Goal: Transaction & Acquisition: Purchase product/service

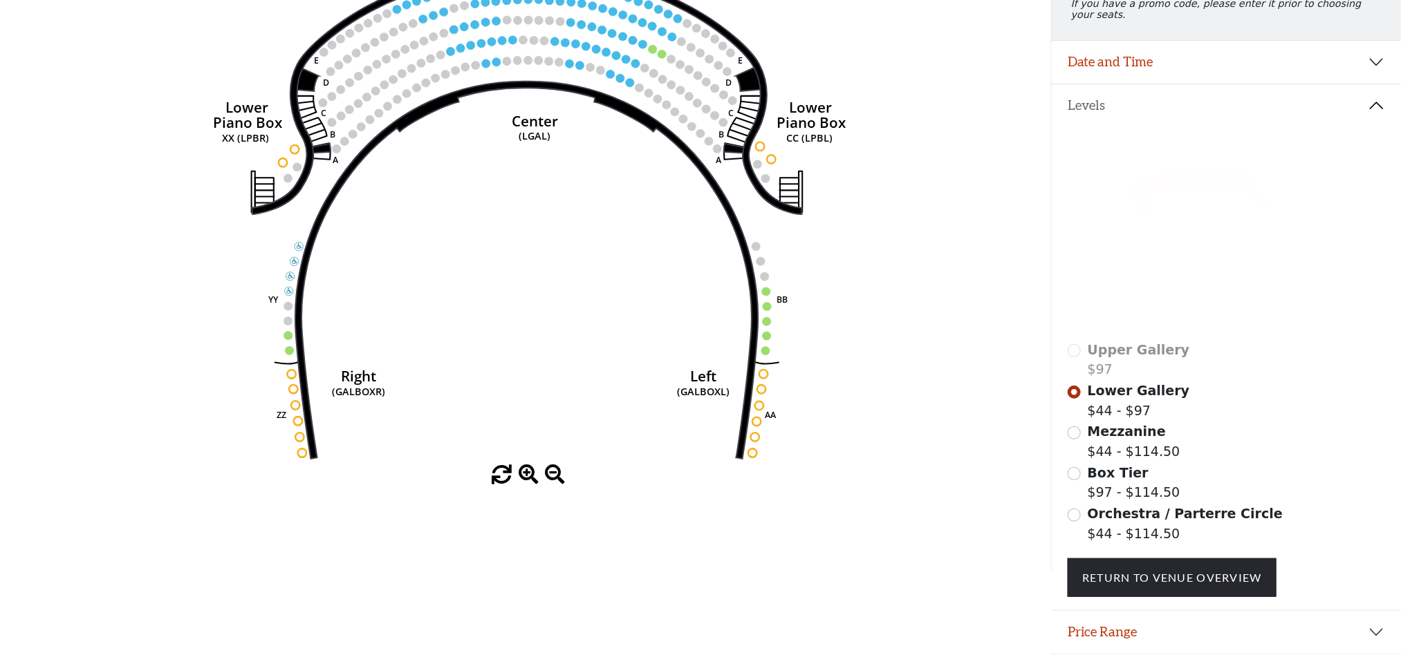
scroll to position [239, 0]
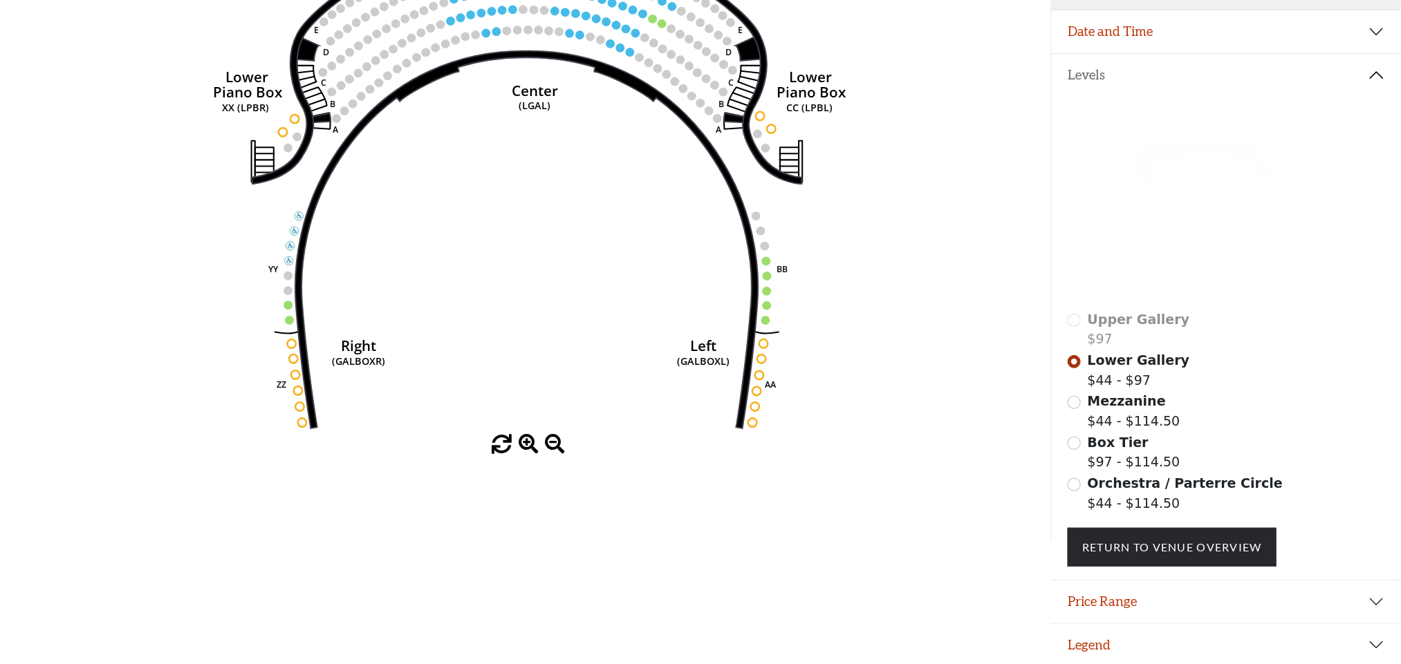
click at [529, 451] on span at bounding box center [529, 445] width 20 height 20
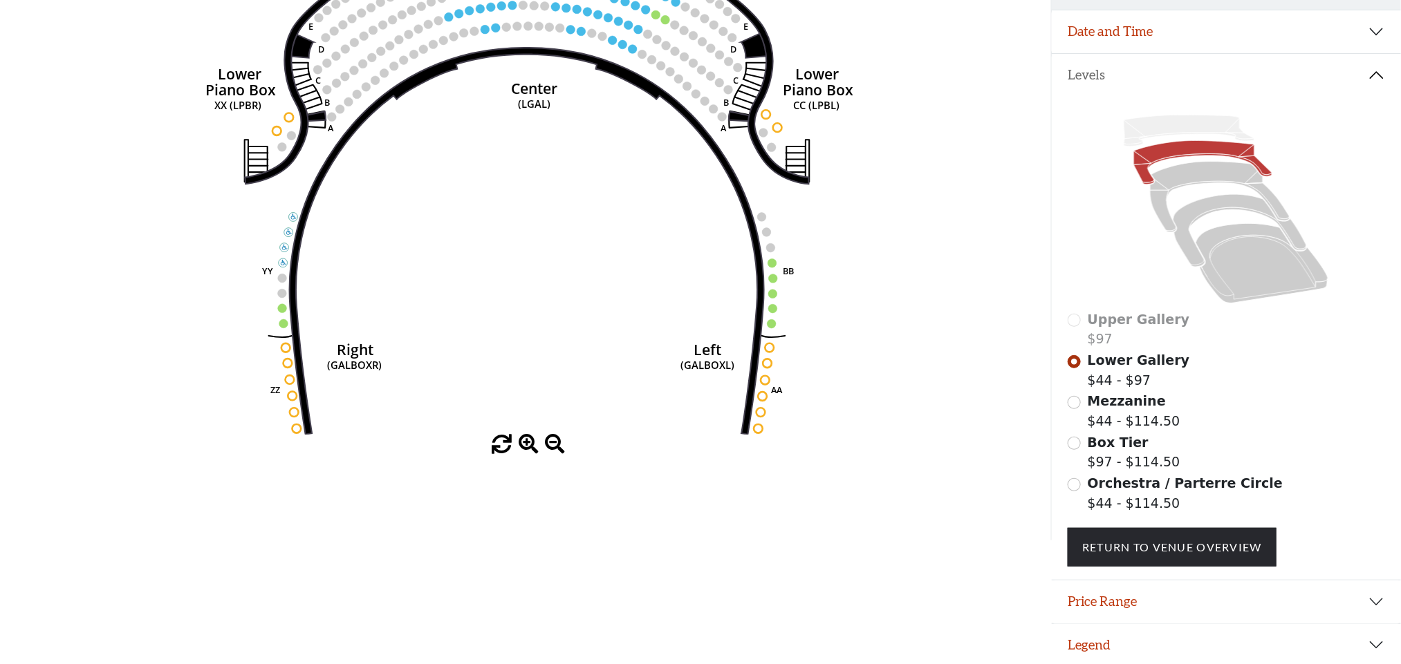
click at [529, 451] on span at bounding box center [529, 445] width 20 height 20
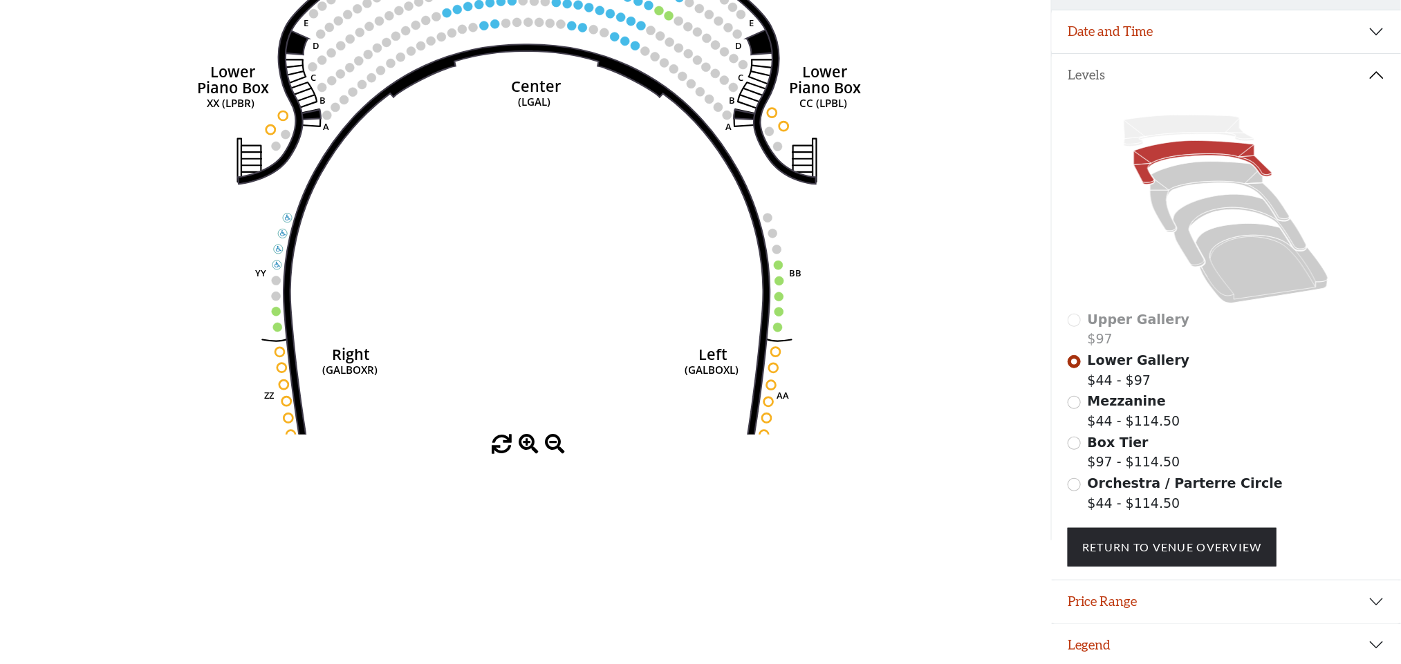
click at [529, 451] on span at bounding box center [529, 445] width 20 height 20
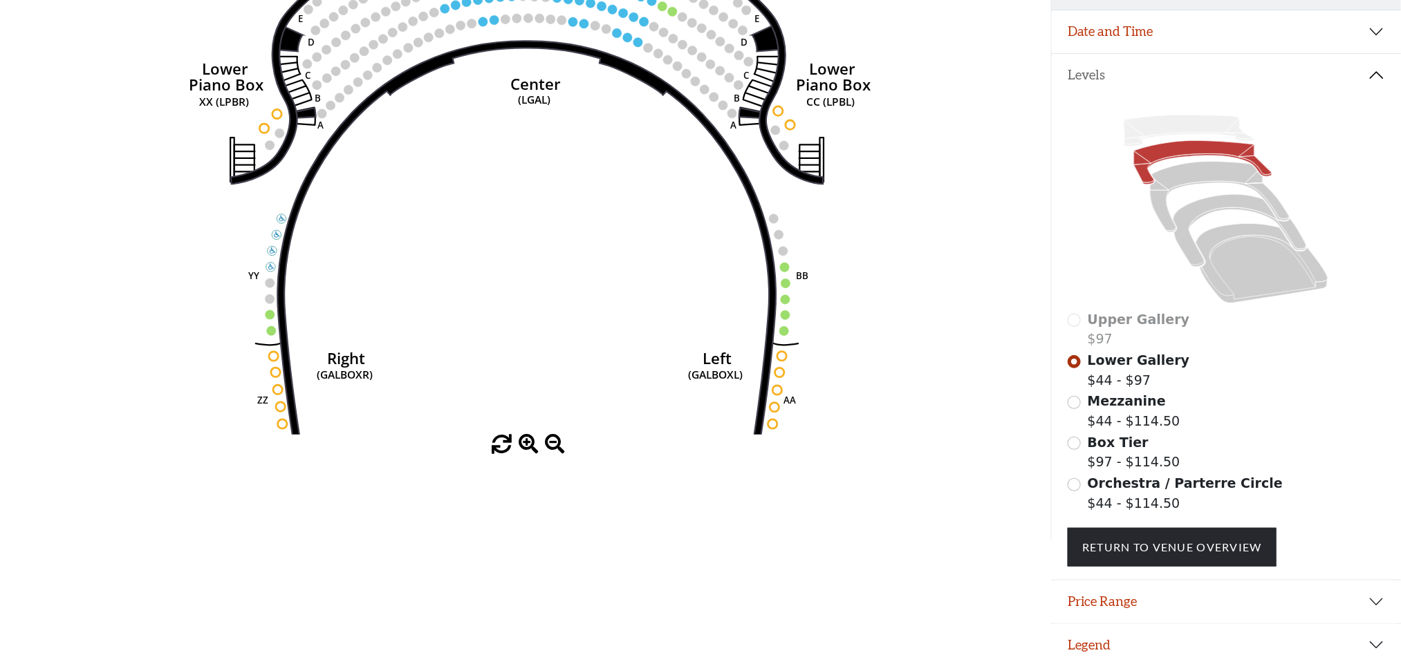
click at [529, 451] on span at bounding box center [529, 445] width 20 height 20
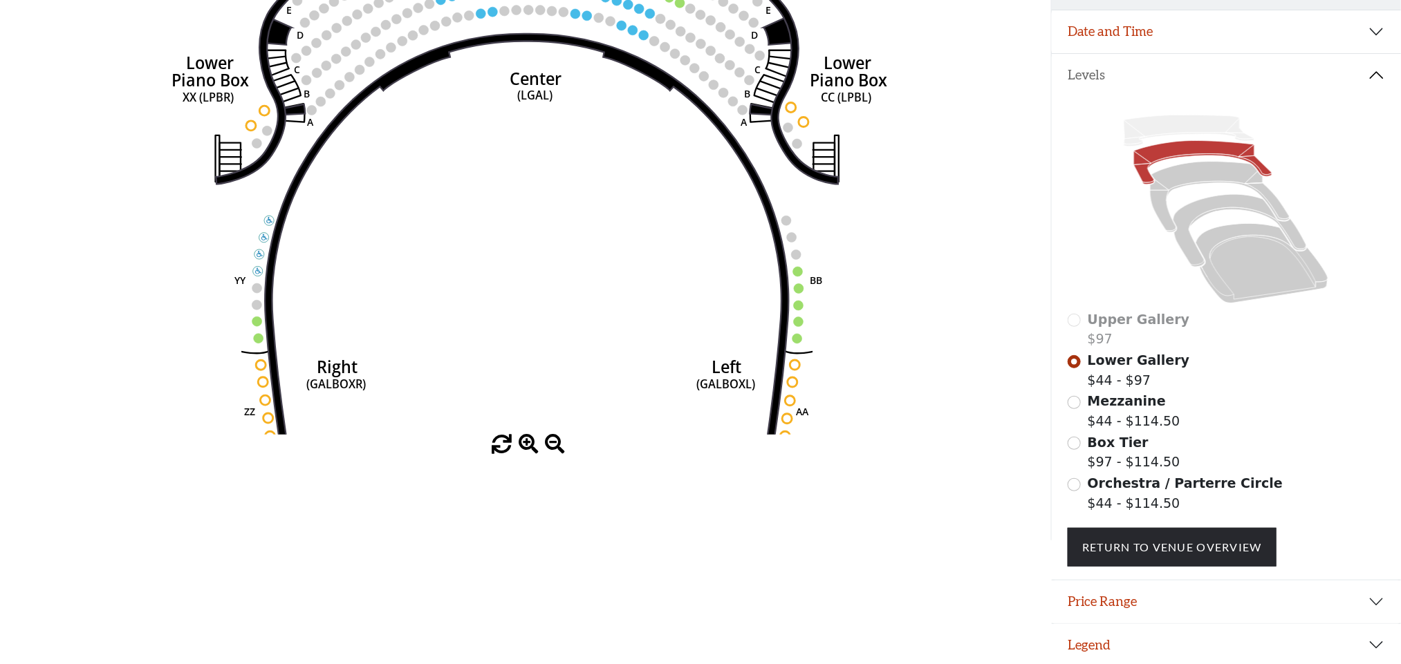
click at [529, 451] on span at bounding box center [529, 445] width 20 height 20
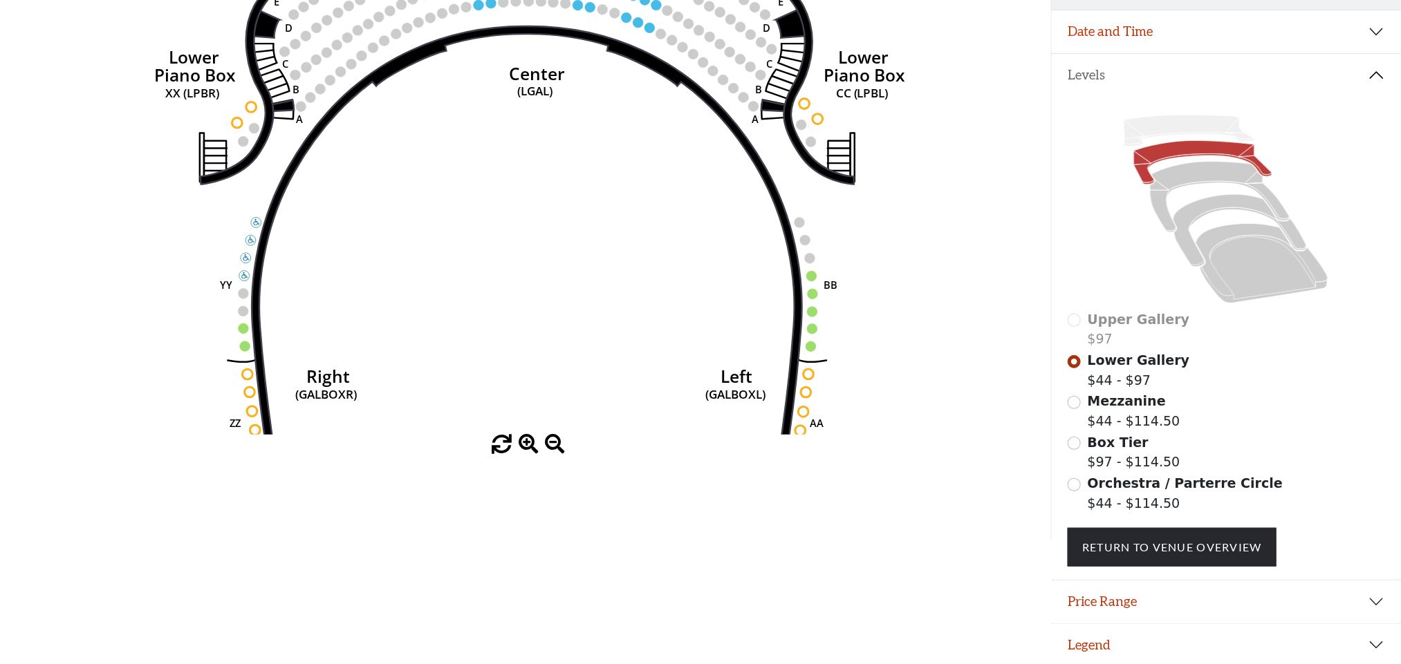
click at [529, 451] on span at bounding box center [529, 445] width 20 height 20
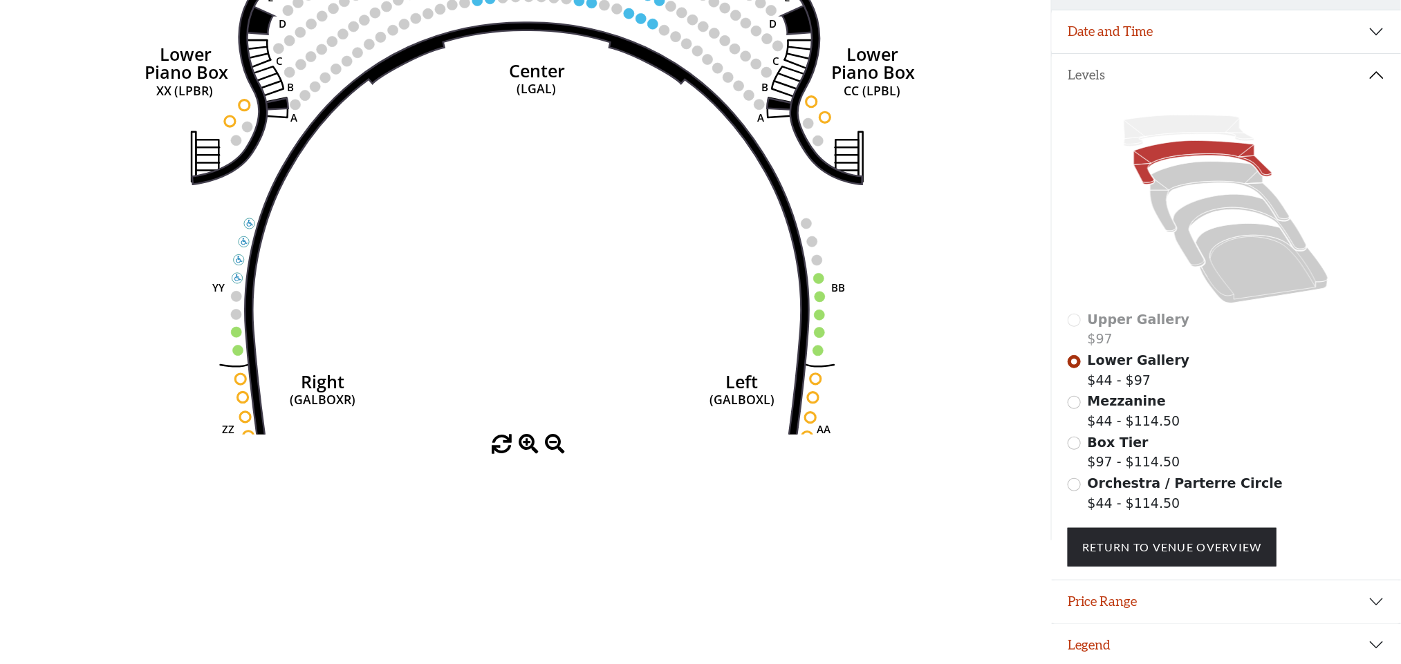
click at [529, 451] on span at bounding box center [529, 445] width 20 height 20
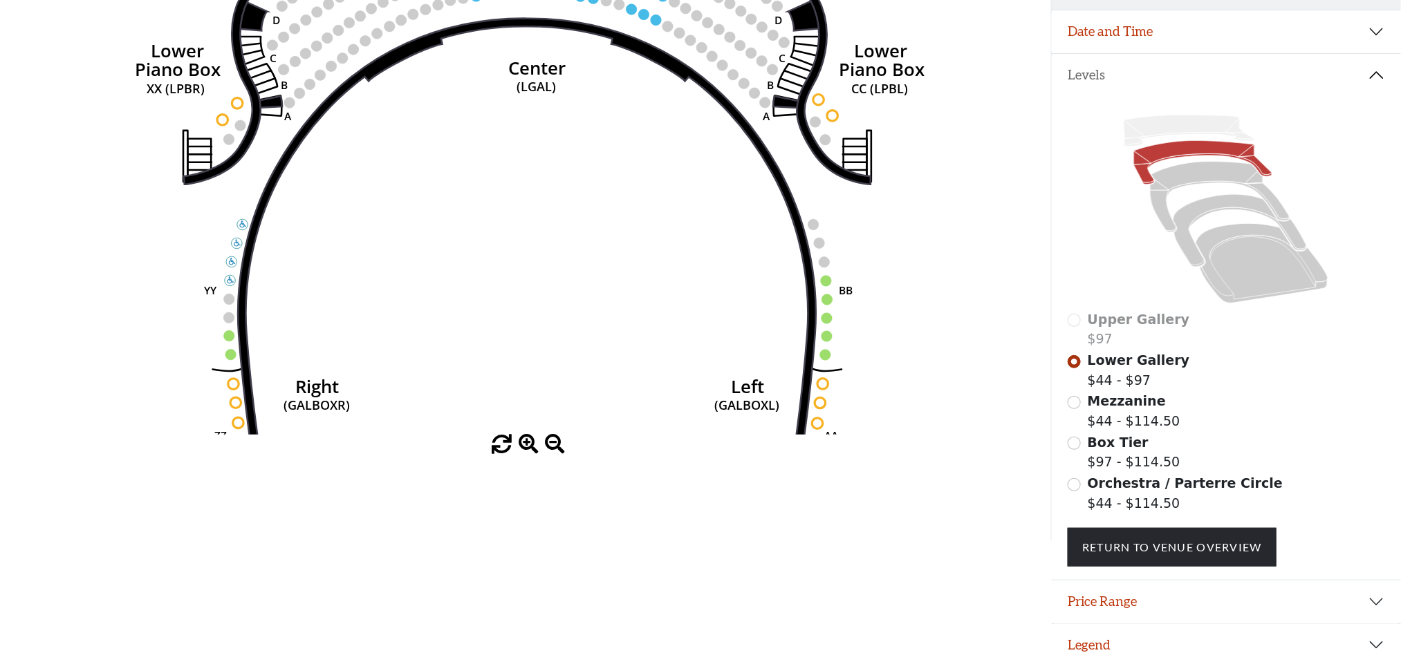
click at [529, 451] on span at bounding box center [529, 445] width 20 height 20
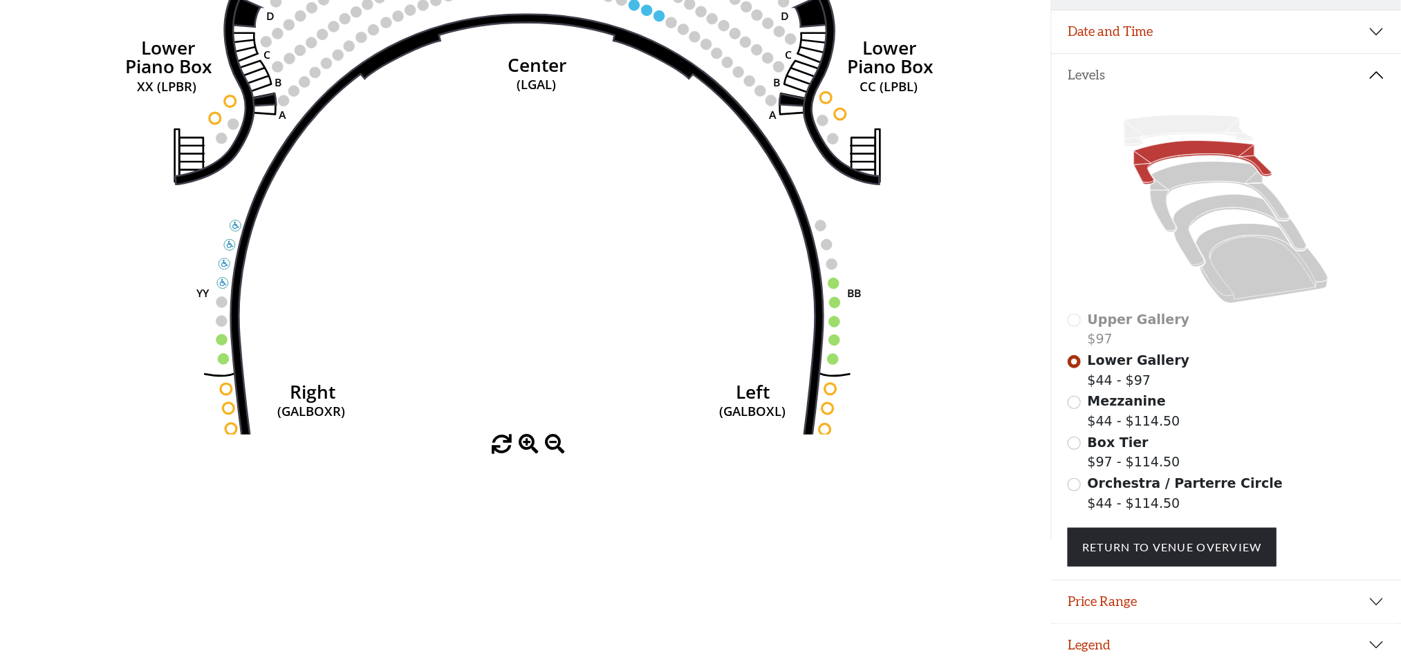
click at [529, 451] on span at bounding box center [529, 445] width 20 height 20
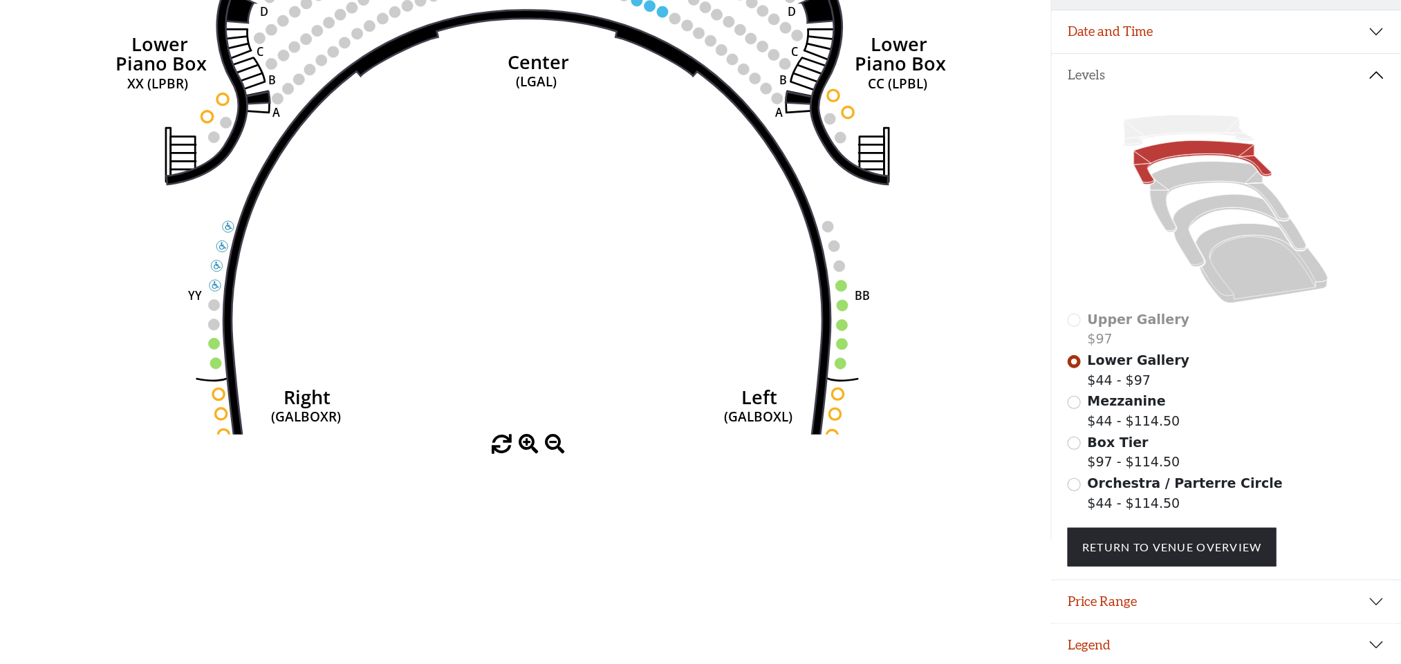
click at [529, 451] on span at bounding box center [529, 445] width 20 height 20
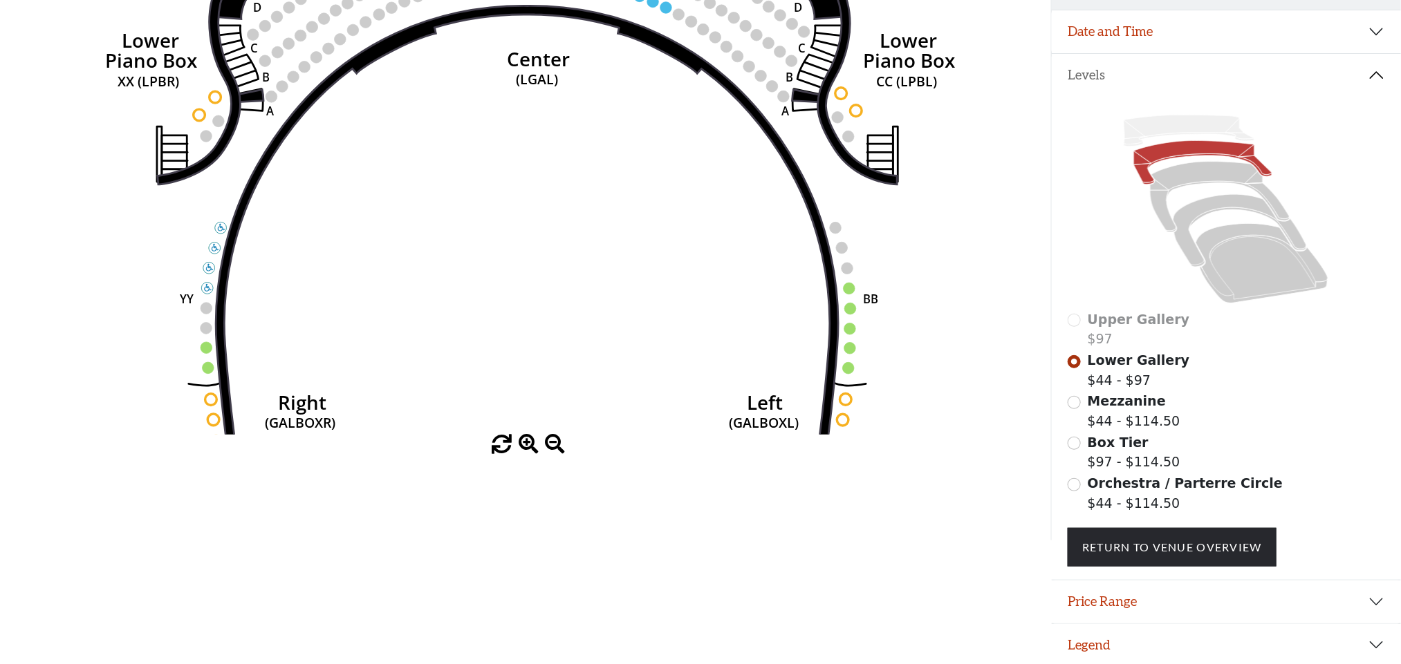
click at [529, 451] on span at bounding box center [529, 445] width 20 height 20
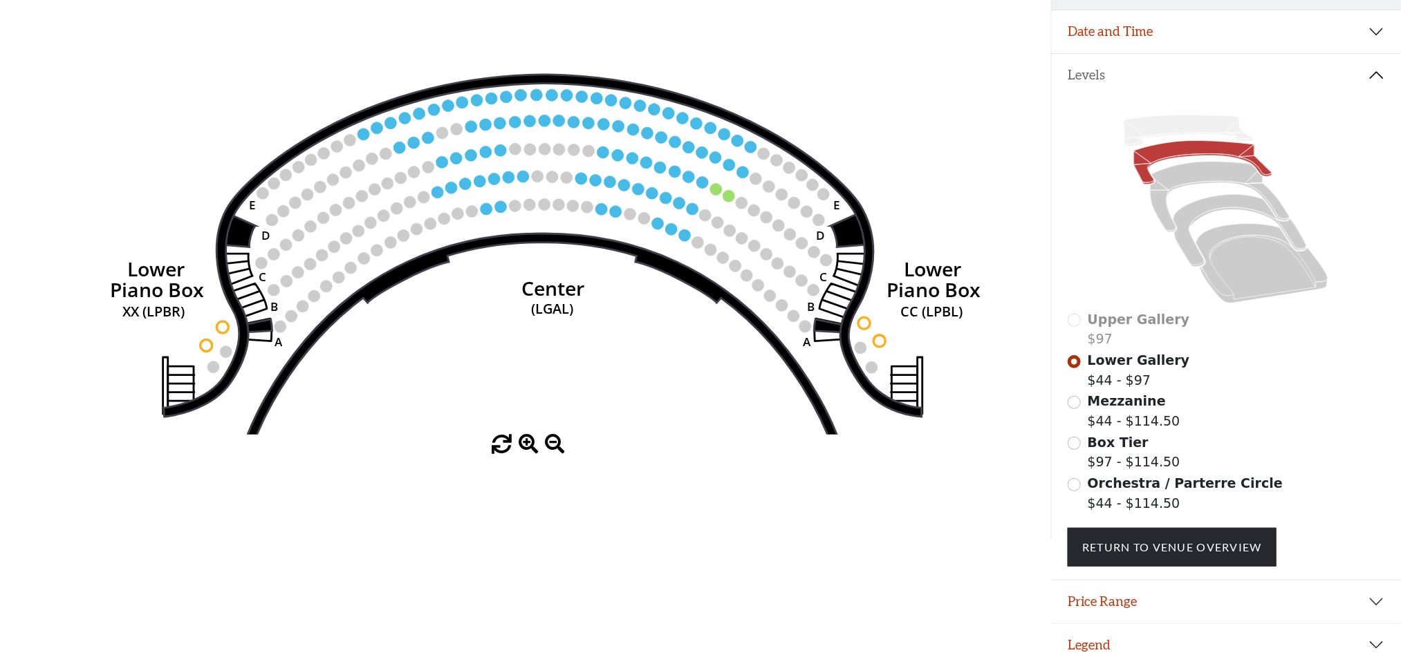
drag, startPoint x: 653, startPoint y: 176, endPoint x: 662, endPoint y: 458, distance: 282.2
click at [662, 455] on div "Current Level Lower Gallery Click on a level below to open the Select Your Own …" at bounding box center [525, 191] width 1051 height 525
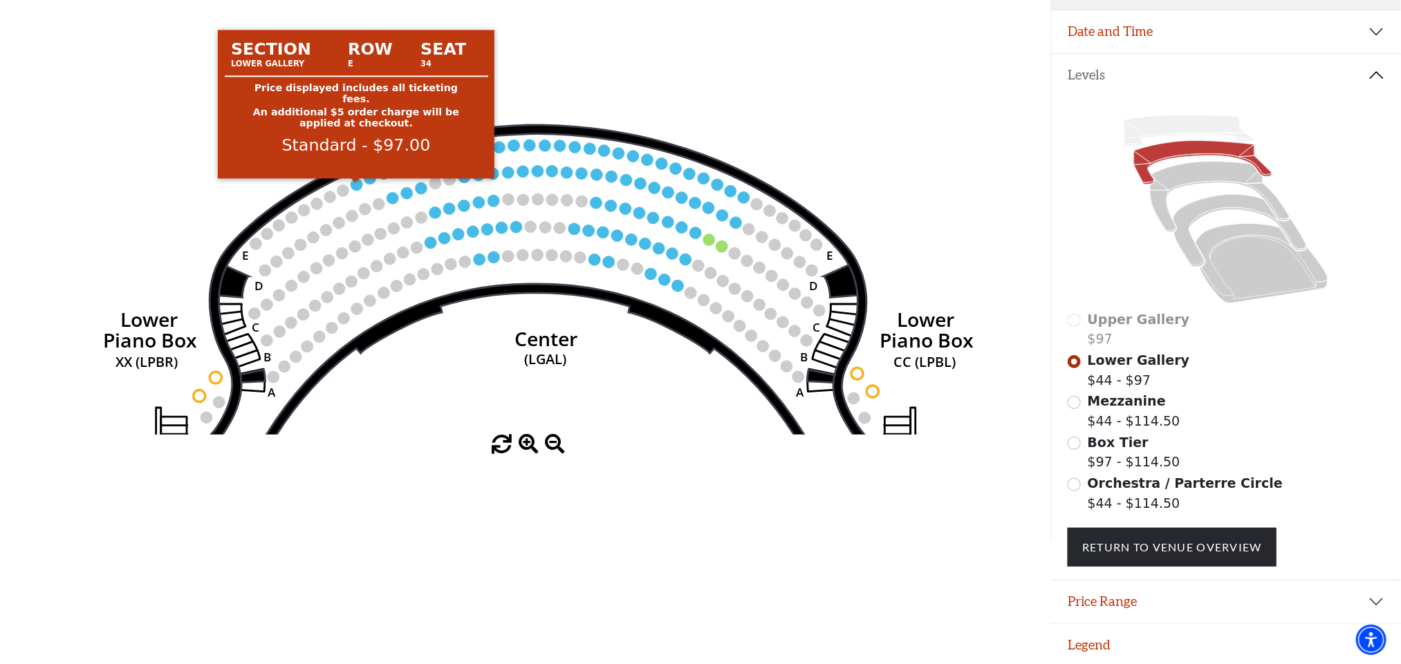
click at [351, 189] on icon "Right (GALBOXR) E D C B A E D C B A YY ZZ Left (GALBOXL) BB AA Center Lower Pia…" at bounding box center [526, 181] width 946 height 505
click at [360, 189] on circle at bounding box center [357, 185] width 12 height 12
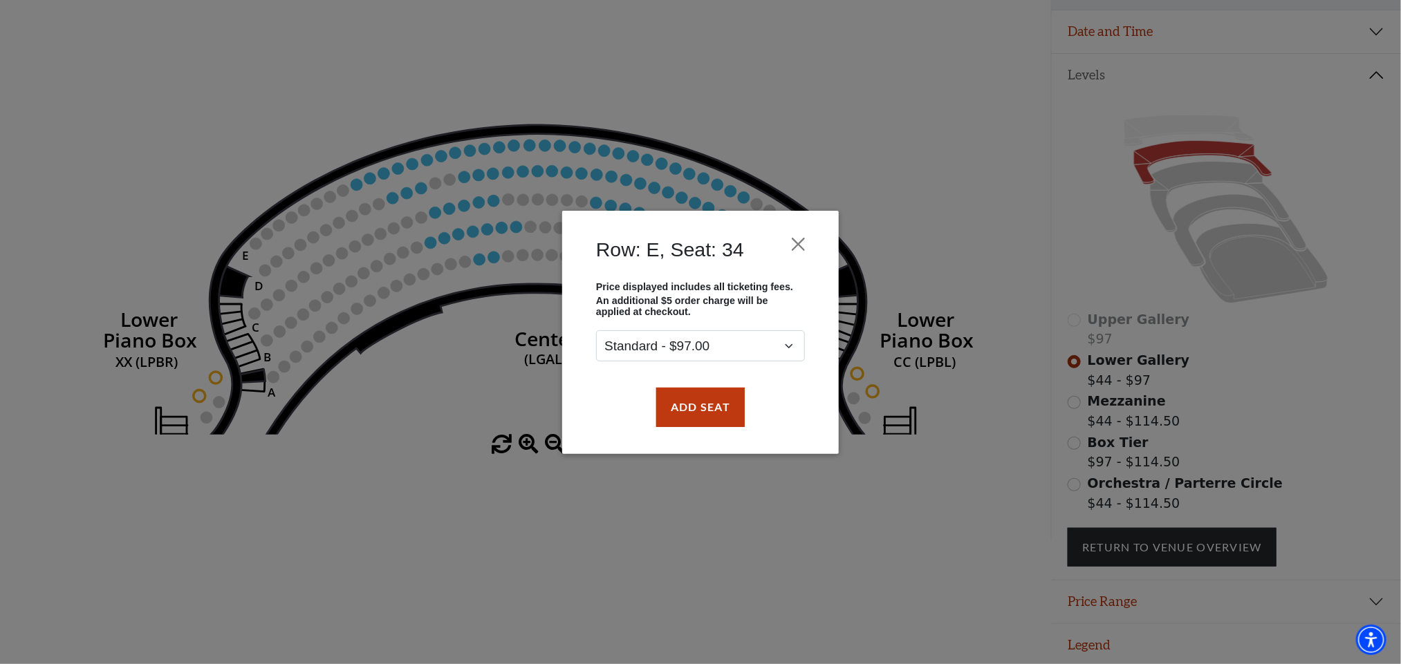
click at [374, 179] on div "Row: E, Seat: 34 Price displayed includes all ticketing fees. An additional $5 …" at bounding box center [700, 332] width 1401 height 664
drag, startPoint x: 699, startPoint y: 411, endPoint x: 486, endPoint y: 245, distance: 270.0
click at [699, 409] on button "Add Seat" at bounding box center [700, 407] width 89 height 39
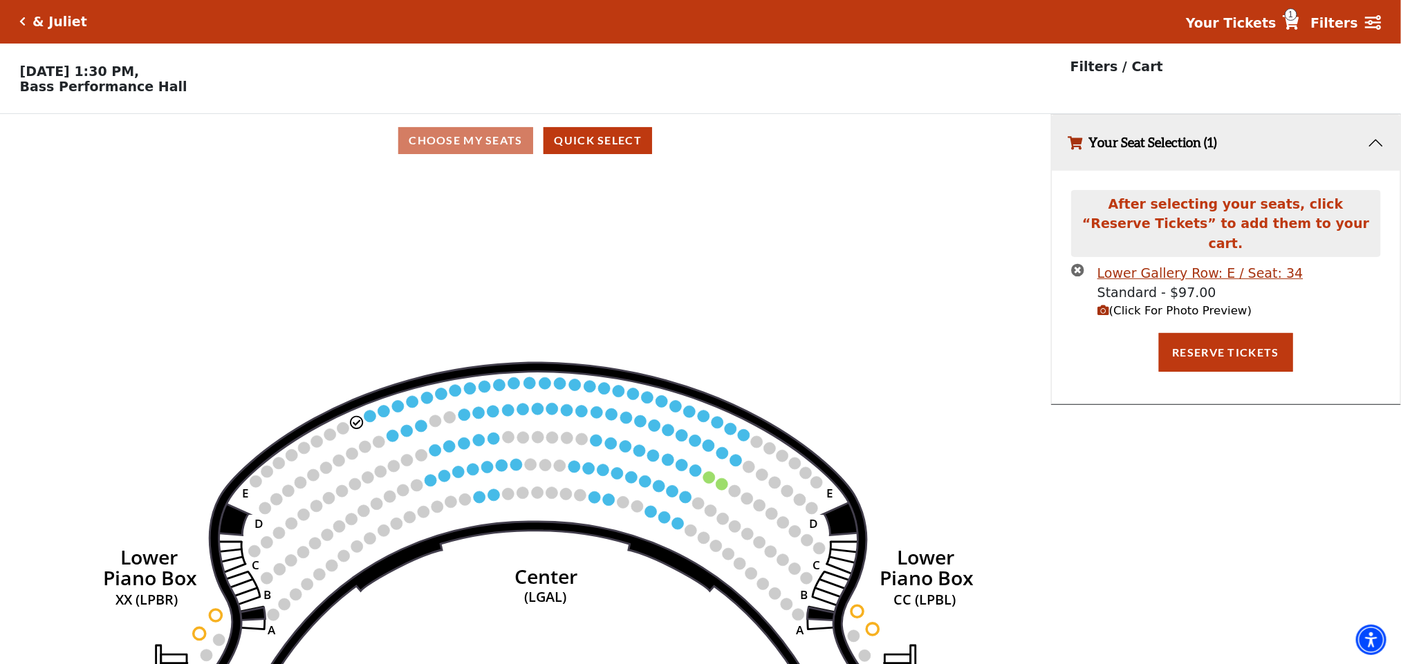
scroll to position [0, 0]
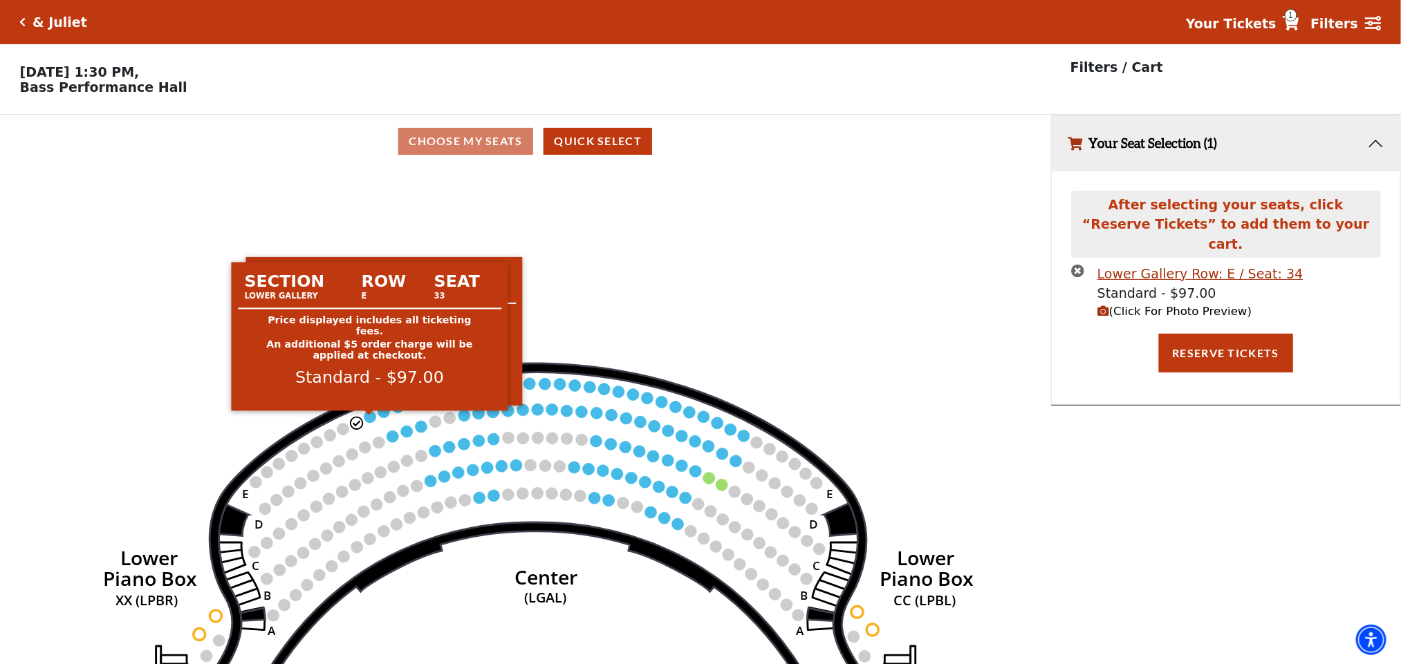
click at [368, 419] on circle at bounding box center [370, 417] width 12 height 12
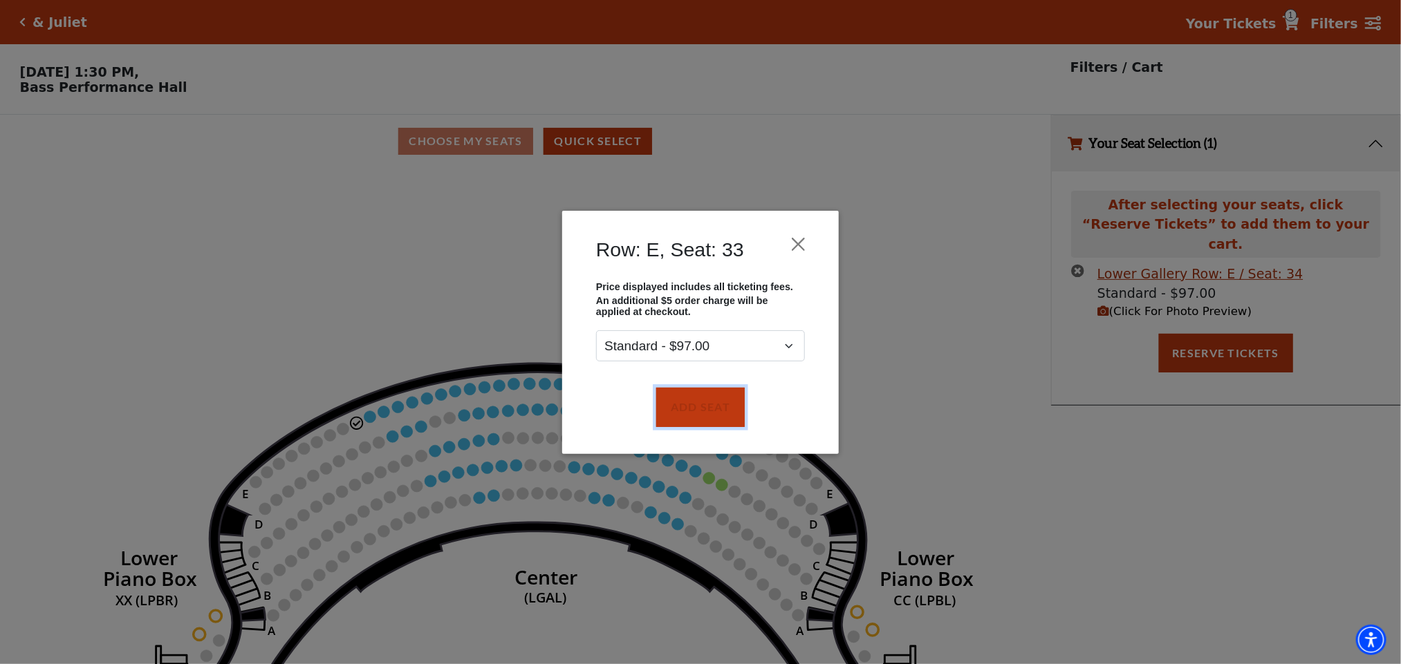
drag, startPoint x: 697, startPoint y: 409, endPoint x: 496, endPoint y: 455, distance: 206.3
click at [696, 409] on button "Add Seat" at bounding box center [700, 407] width 89 height 39
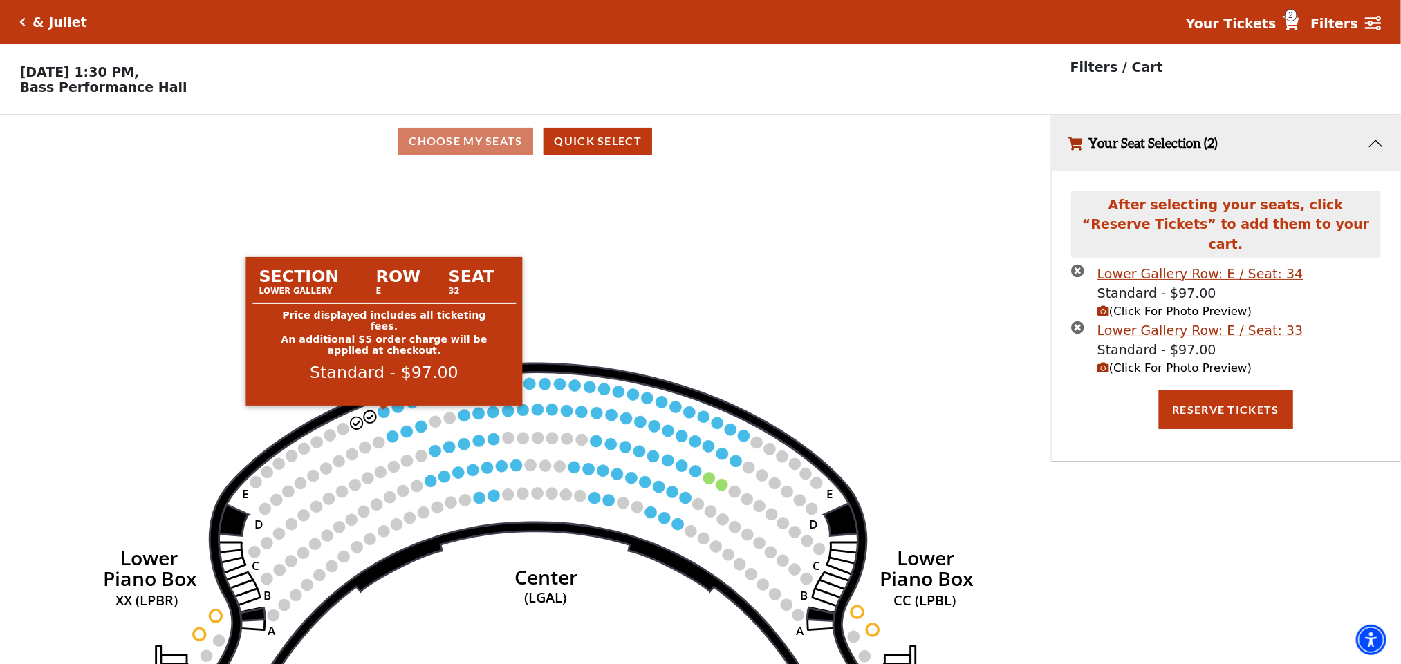
click at [380, 418] on circle at bounding box center [384, 412] width 12 height 12
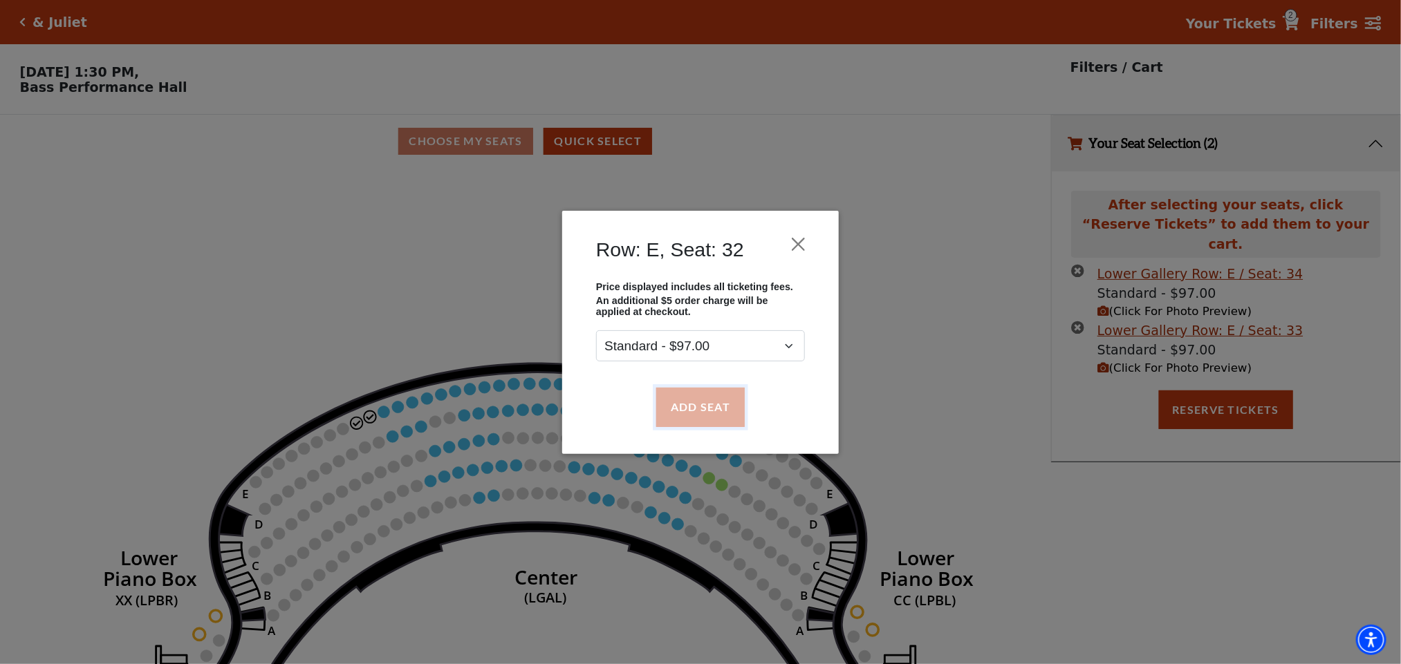
click at [710, 401] on button "Add Seat" at bounding box center [700, 407] width 89 height 39
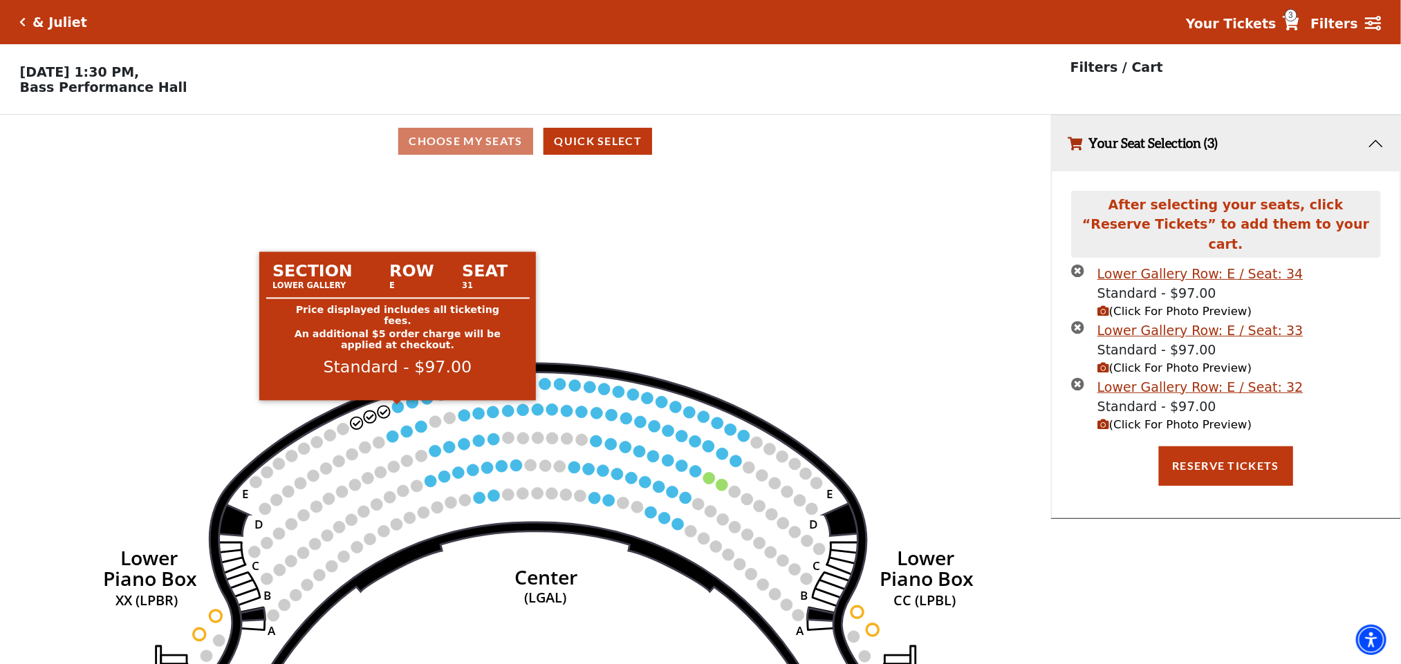
click at [395, 411] on circle at bounding box center [398, 407] width 12 height 12
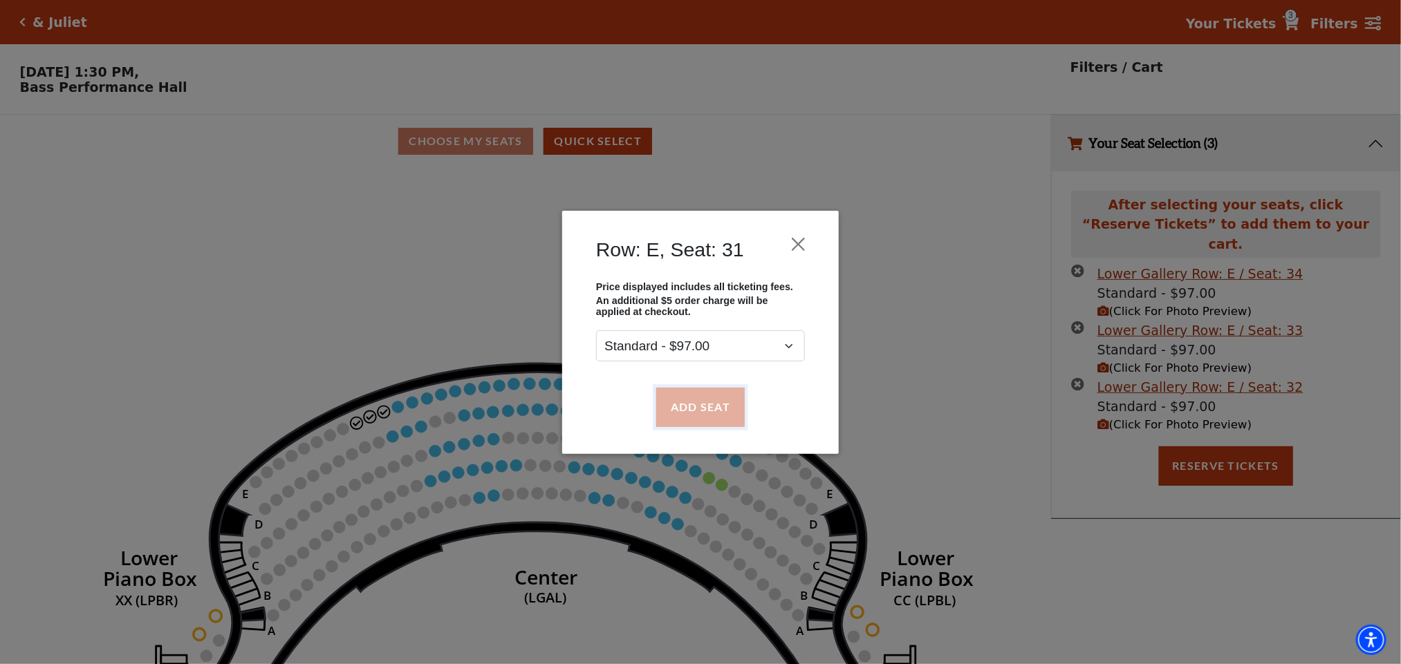
click at [712, 409] on button "Add Seat" at bounding box center [700, 407] width 89 height 39
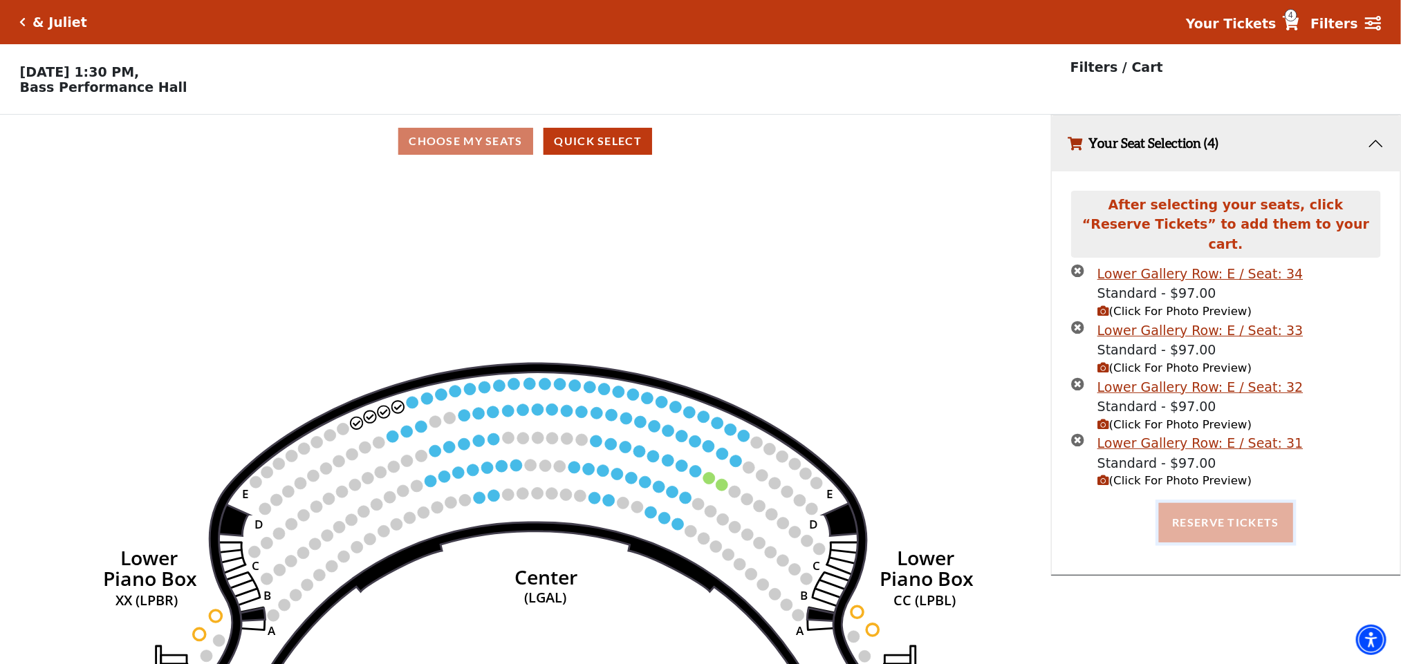
click at [1201, 504] on button "Reserve Tickets" at bounding box center [1226, 522] width 134 height 39
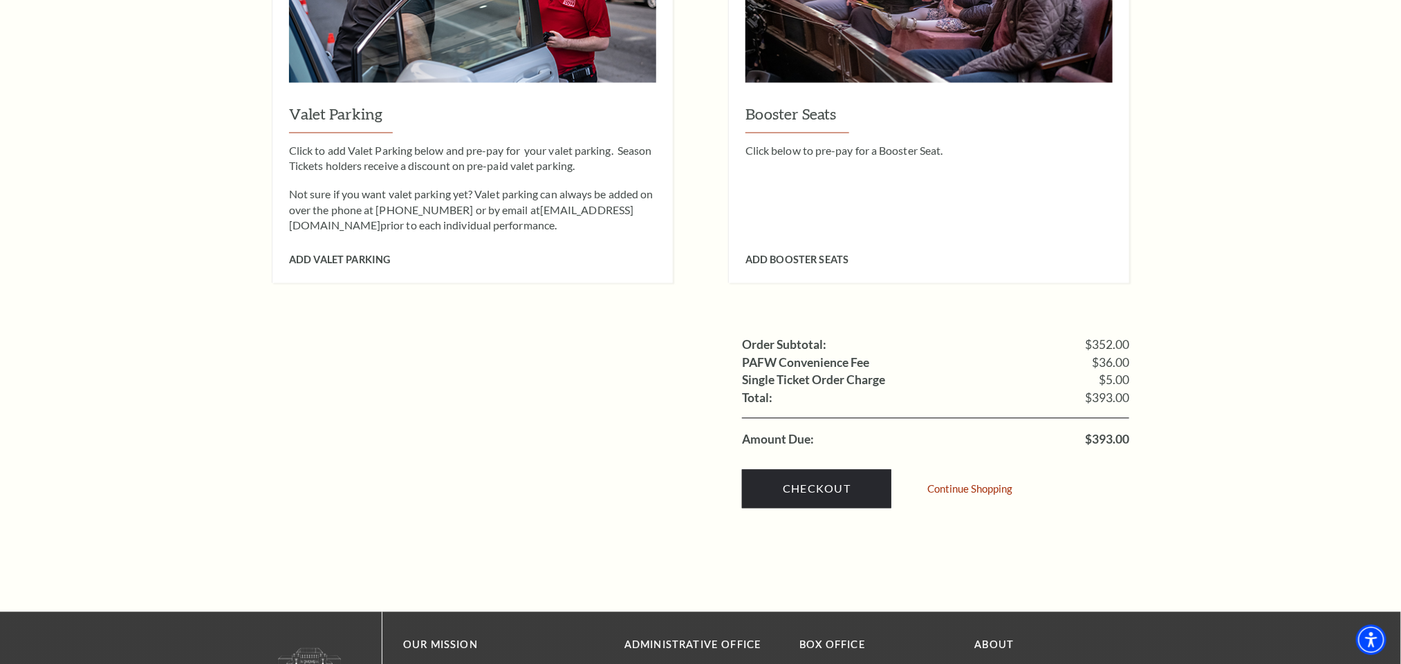
scroll to position [1245, 0]
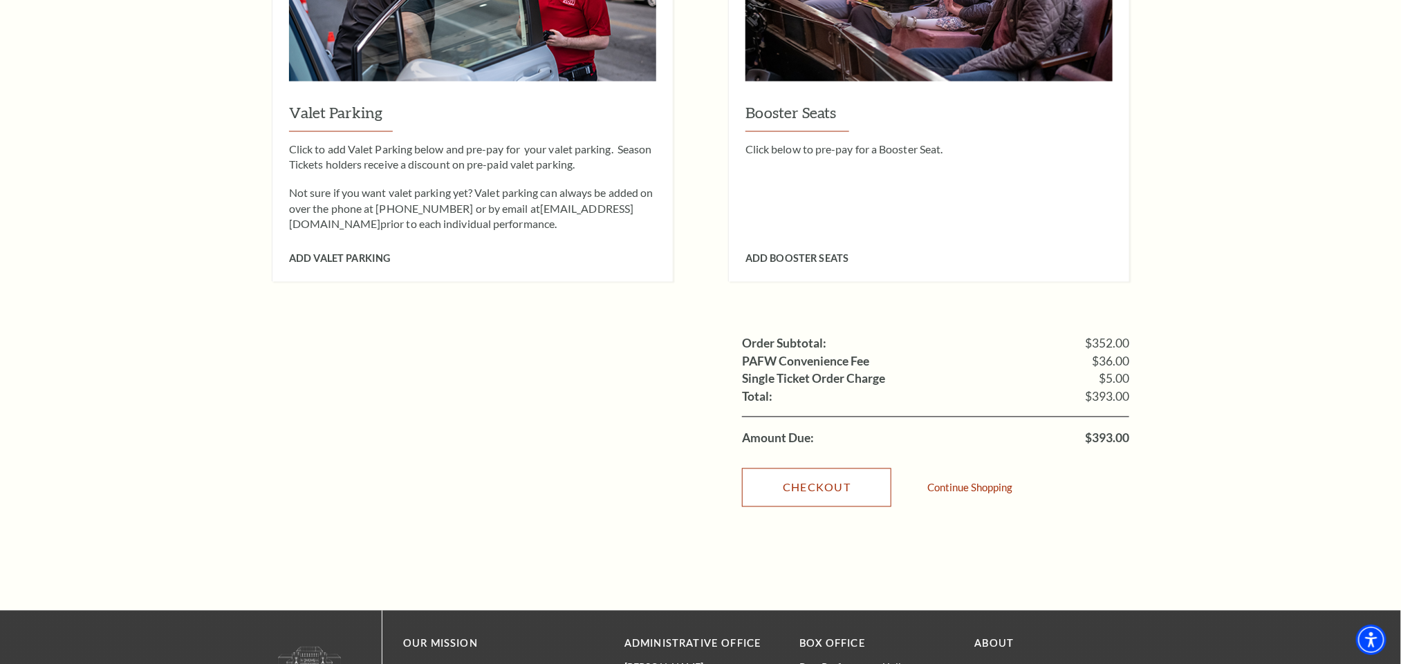
click at [838, 487] on link "Checkout" at bounding box center [816, 488] width 149 height 39
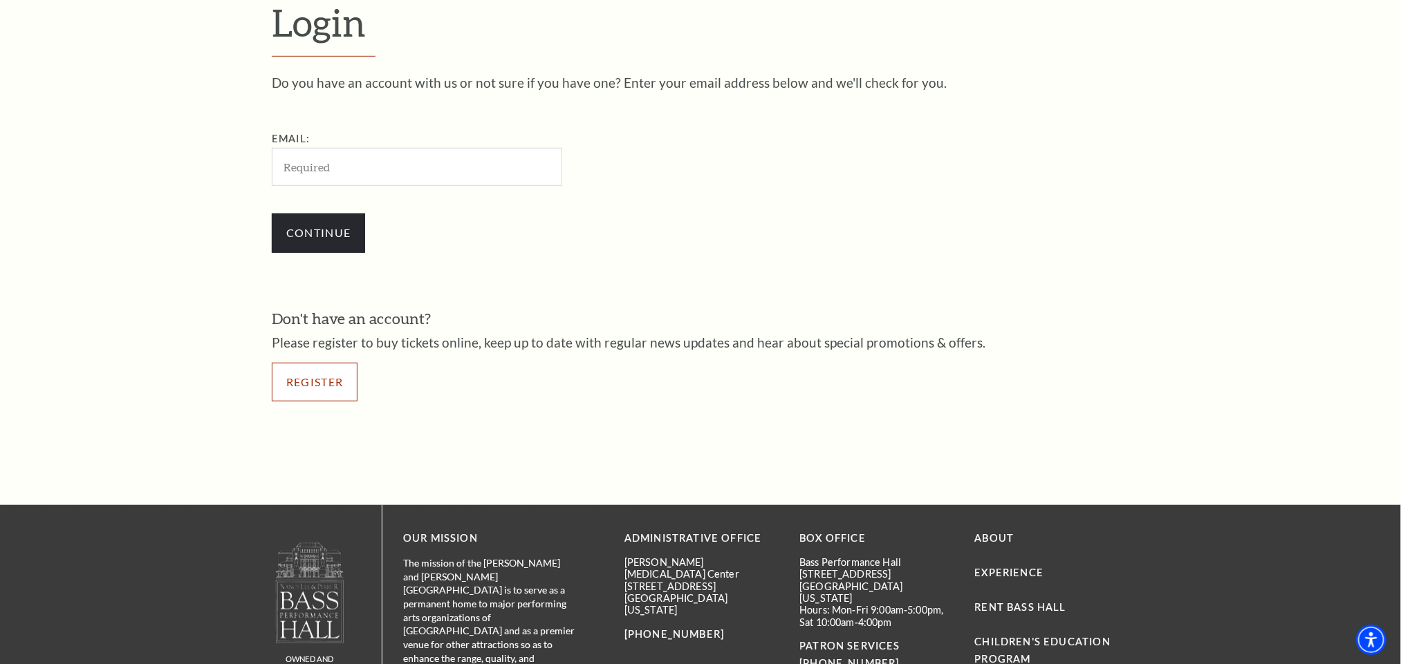
click at [290, 376] on link "Register" at bounding box center [315, 382] width 86 height 39
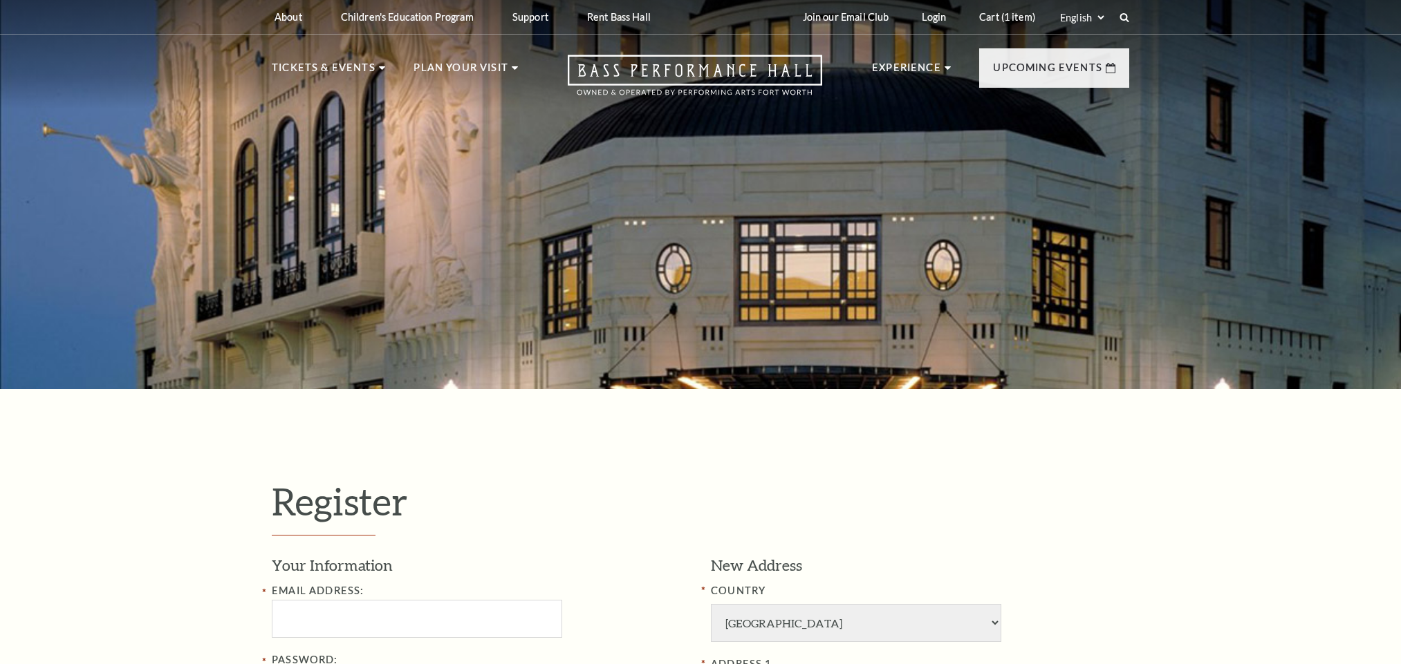
select select "1"
select select "TX"
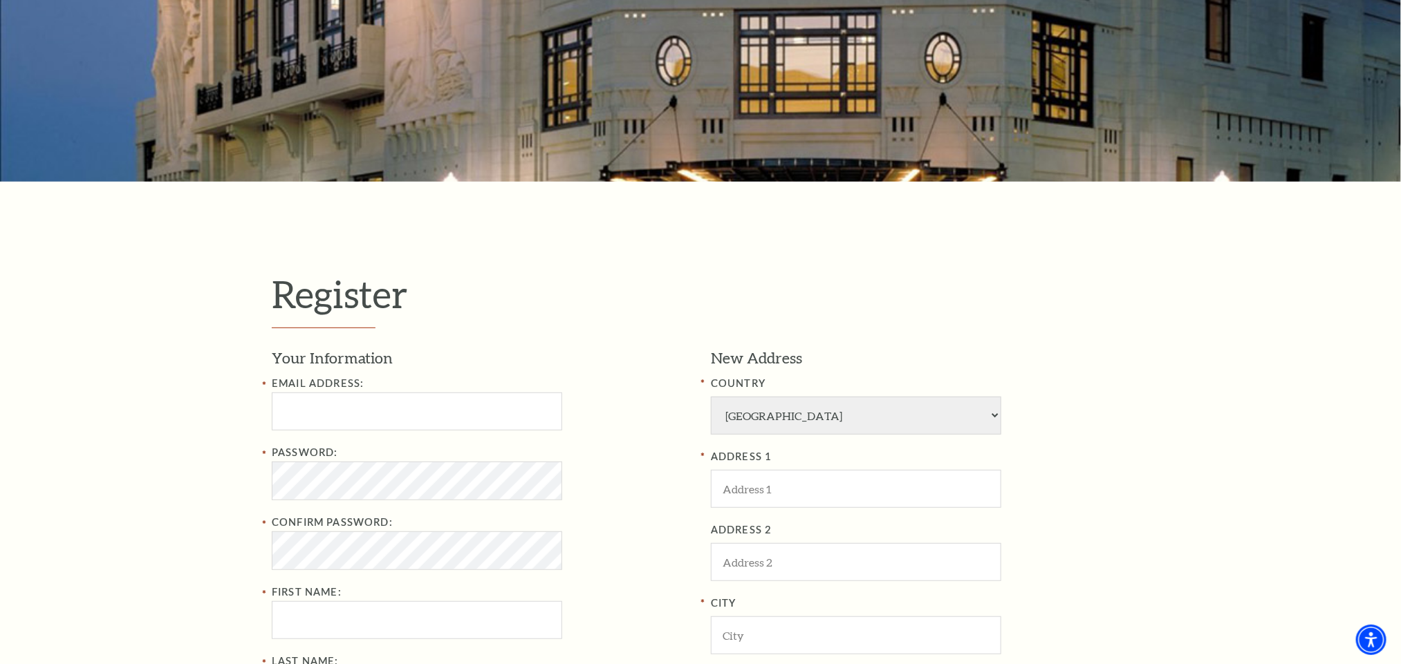
scroll to position [415, 0]
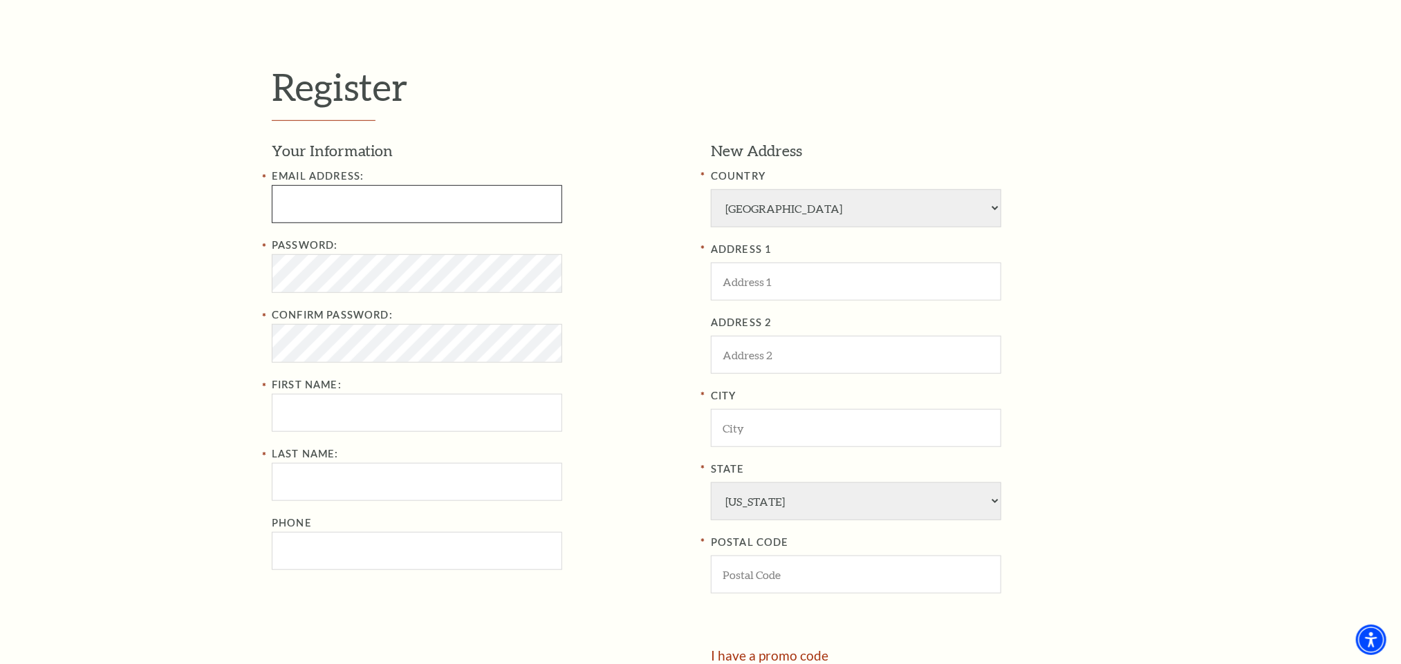
click at [436, 212] on input "Email Address:" at bounding box center [417, 204] width 290 height 38
type input "beherarashmi@stellardataentry.com"
type input "Rashmita"
type input "Behera"
type input "07978851094"
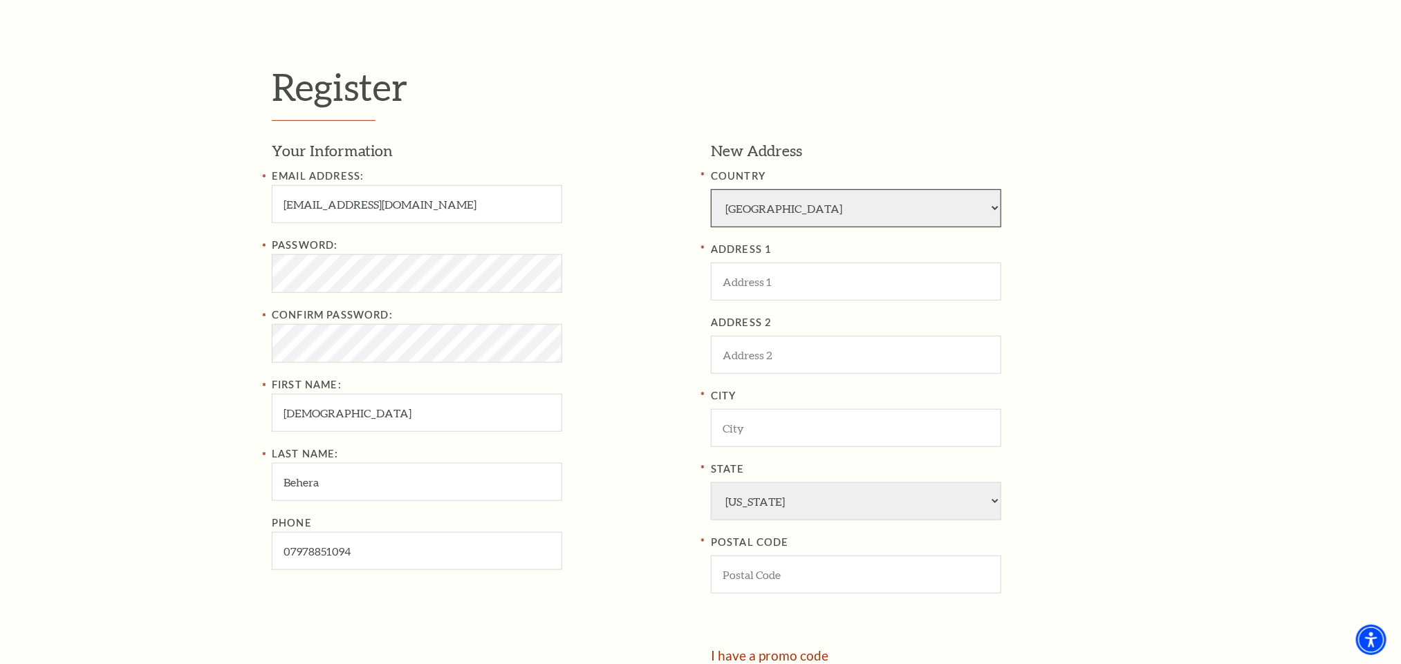
select select "92"
type input "201"
type input "usa"
type input "USA"
type input "10001"
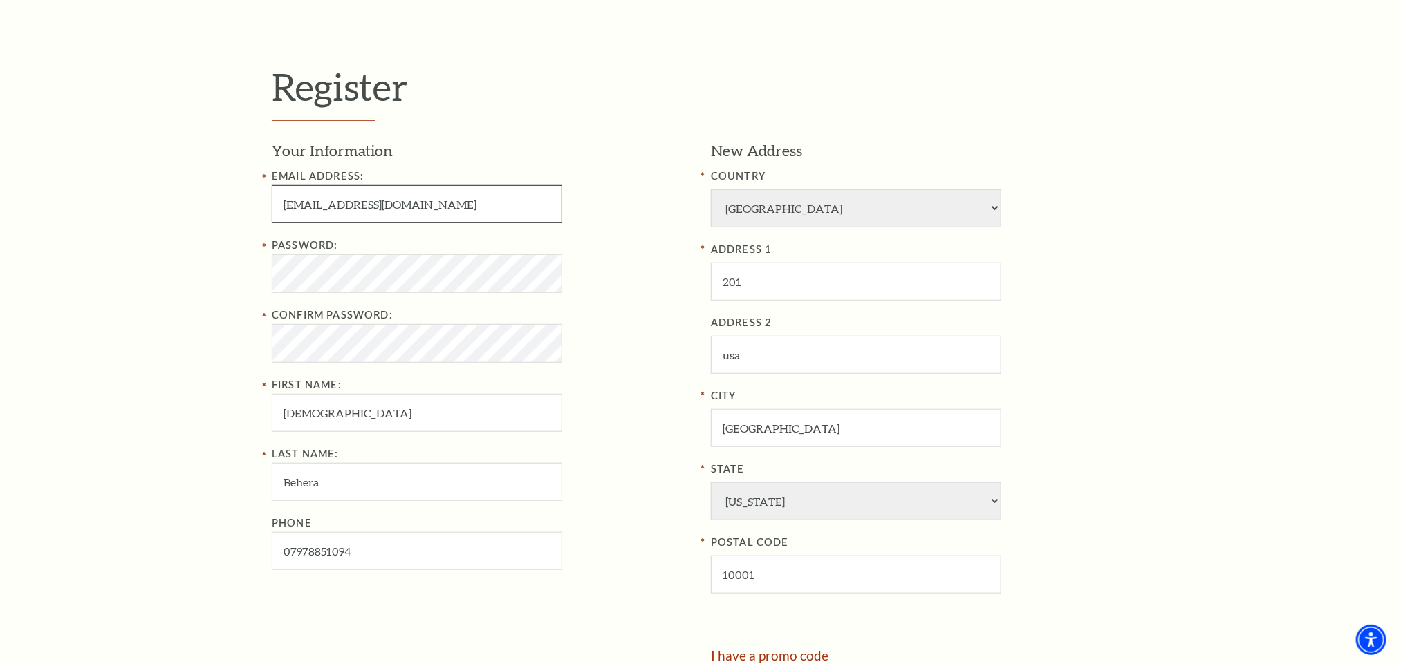
type input "079-788-51094"
select select
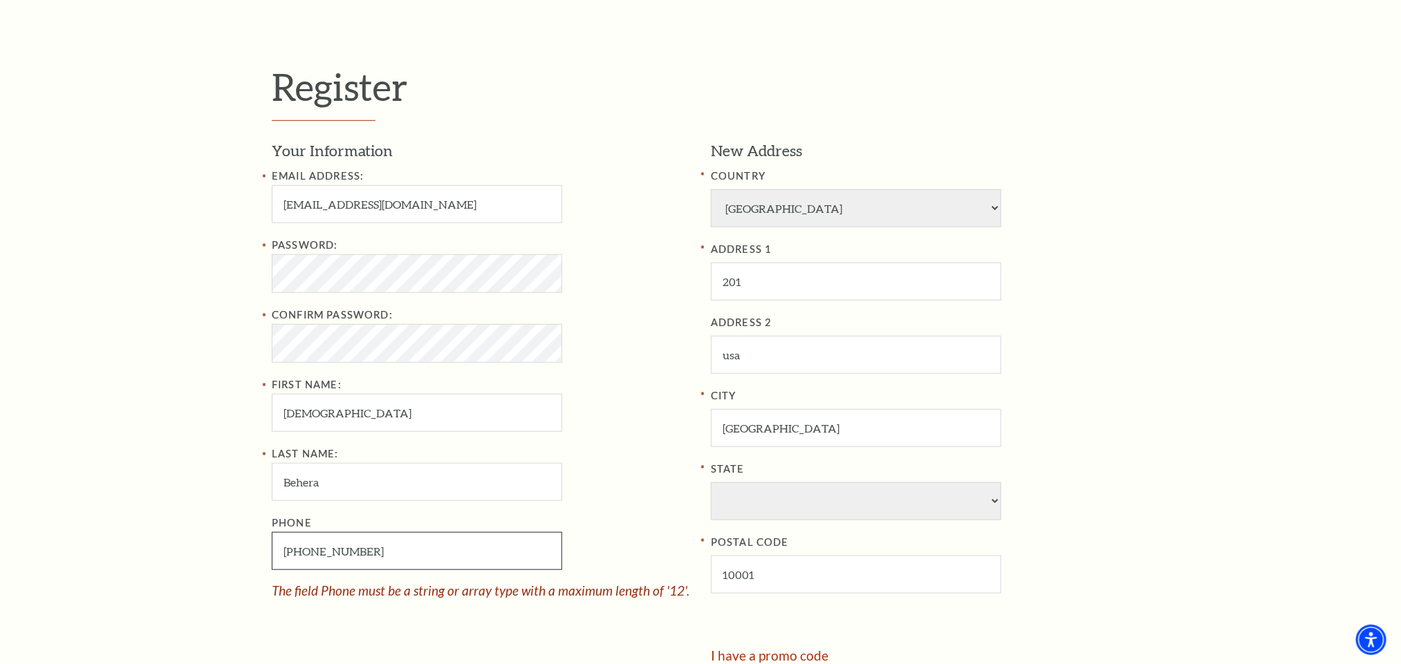
click at [371, 556] on input "079-788-51094" at bounding box center [417, 551] width 290 height 38
type input "079-788-5109"
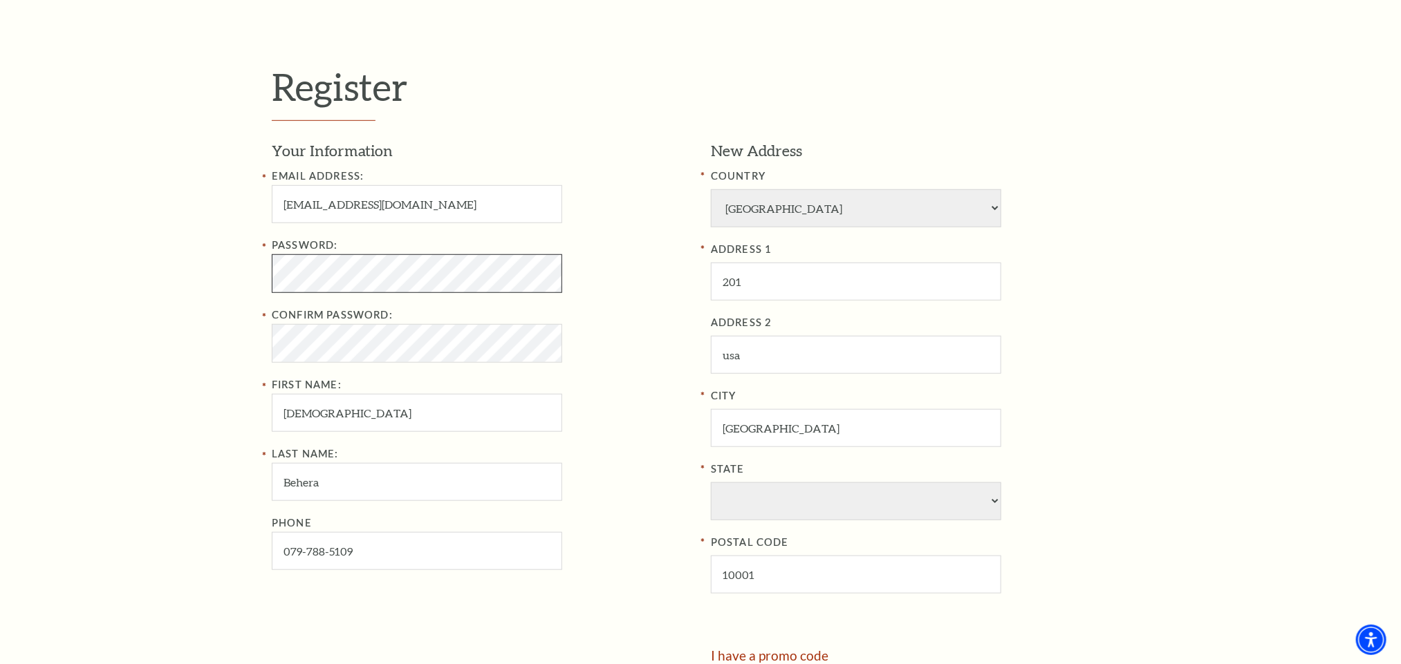
click at [181, 280] on div "Register Your Information Email Address: beherarashmi@stellardataentry.com Pass…" at bounding box center [700, 396] width 1401 height 844
click at [633, 243] on div "Password:" at bounding box center [481, 265] width 418 height 56
click at [357, 199] on input "beherarashmi@stellardataentry.com" at bounding box center [417, 204] width 290 height 38
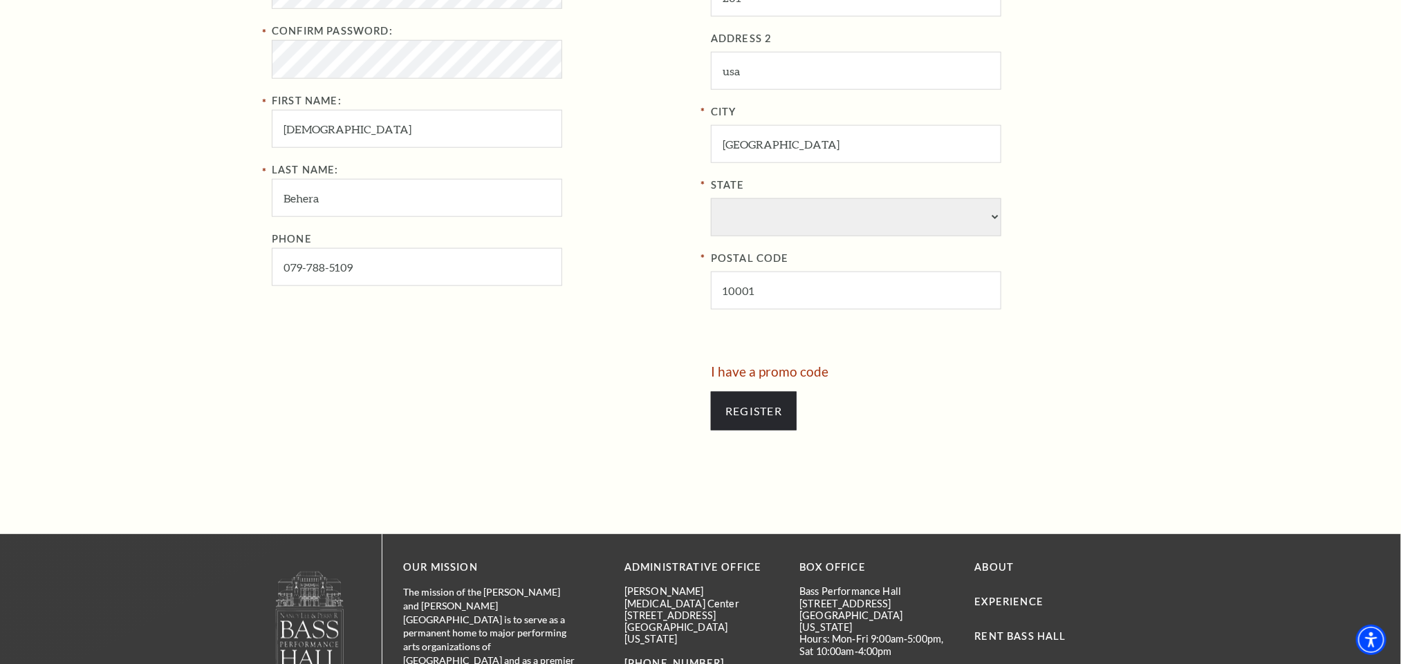
scroll to position [726, 0]
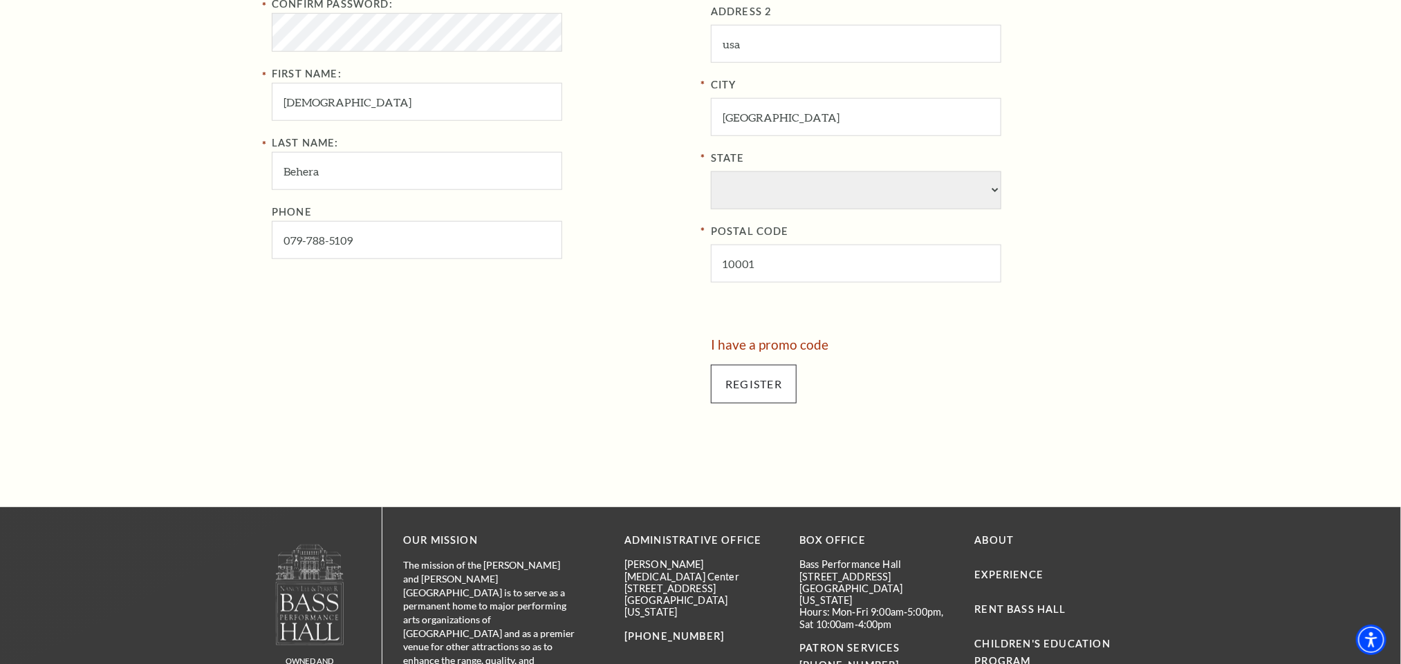
type input "beherarashmi321654@stellardataentry.com"
click at [718, 397] on input "Register" at bounding box center [754, 384] width 86 height 39
click at [795, 189] on select "State" at bounding box center [856, 190] width 290 height 38
click at [767, 203] on select "State" at bounding box center [856, 190] width 290 height 38
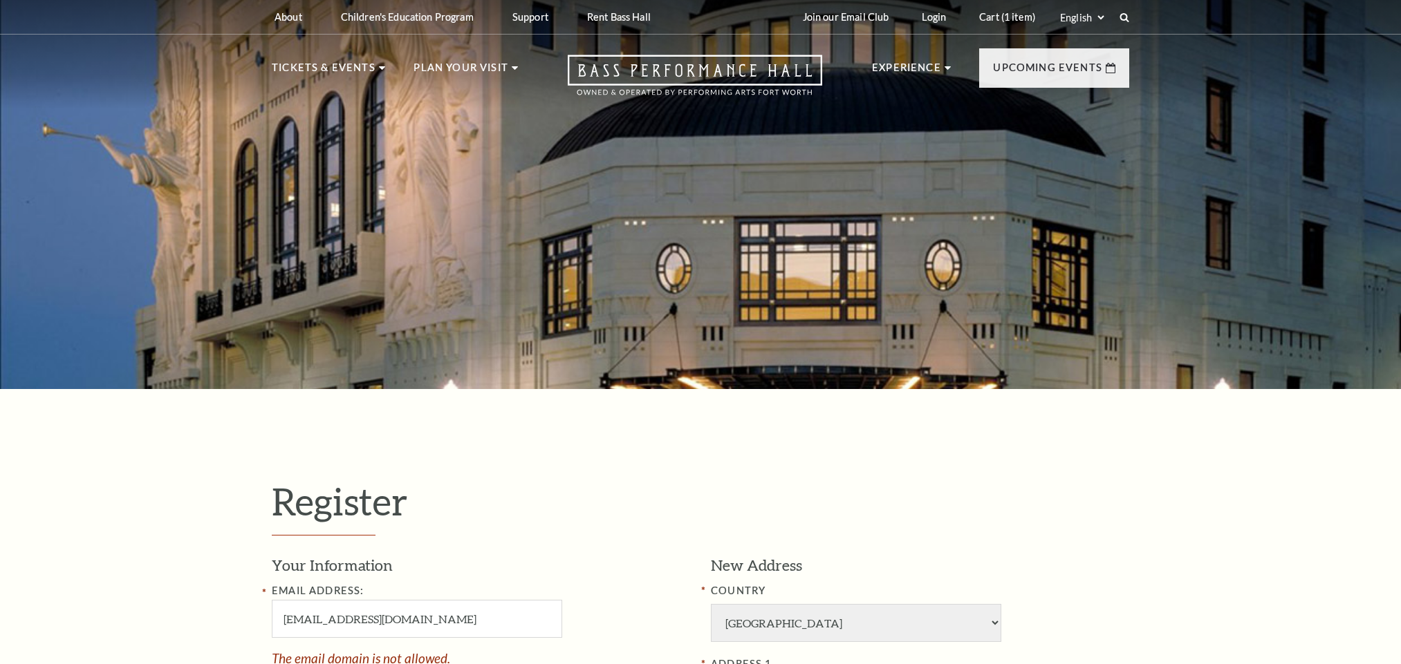
select select "1"
select select "[GEOGRAPHIC_DATA]"
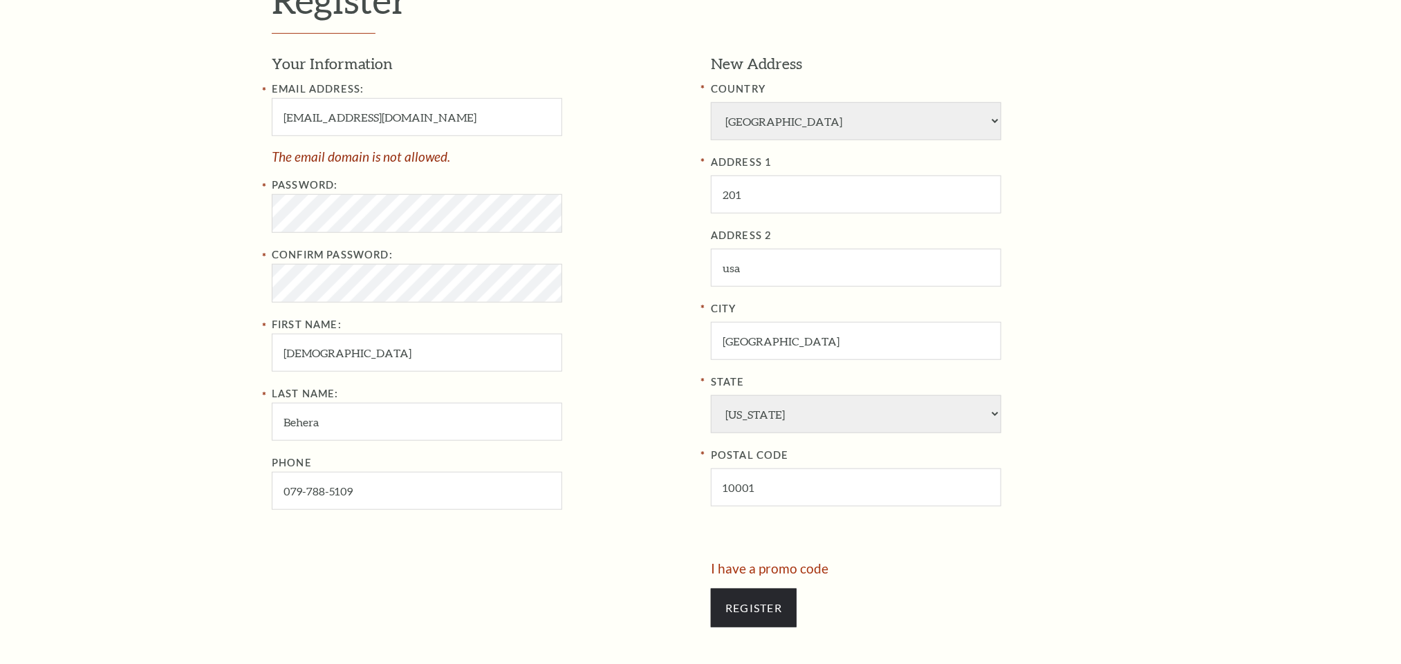
scroll to position [519, 0]
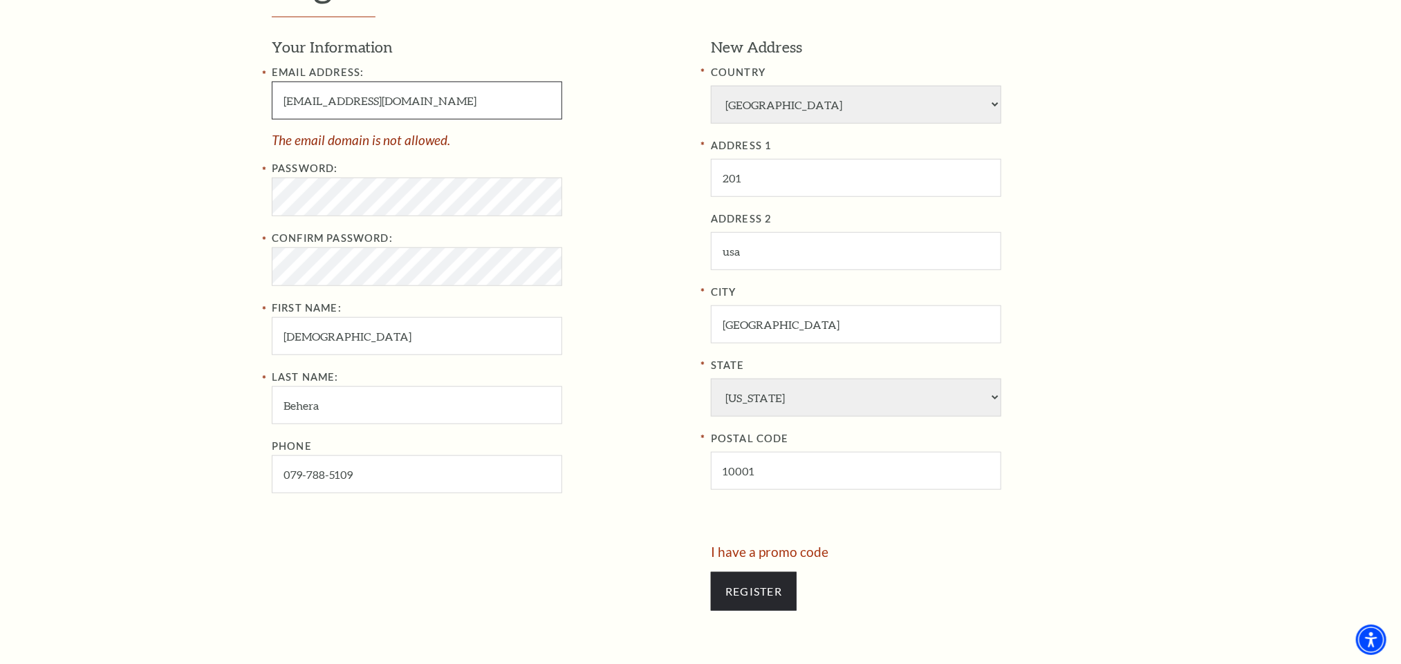
click at [477, 96] on input "[EMAIL_ADDRESS][DOMAIN_NAME]" at bounding box center [417, 101] width 290 height 38
type input "beherarashmi321654@dataentrygmail.com"
click at [307, 202] on div "Password: Confirm Password: First Name: Rashmita" at bounding box center [481, 257] width 418 height 195
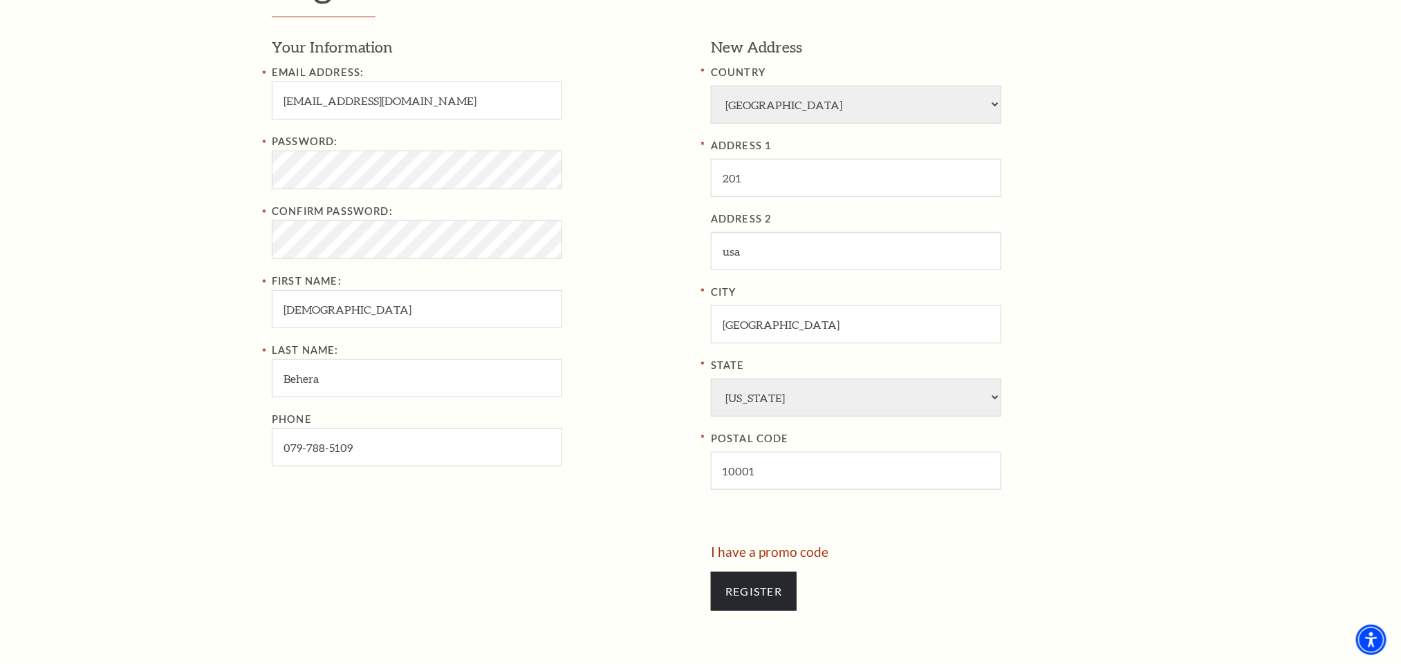
click at [88, 62] on div "Register Your Information Email Address: beherarashmi321654@dataentrygmail.com …" at bounding box center [700, 293] width 1401 height 844
click at [613, 529] on div "Your Information Email Address: beherarashmi321654@dataentrygmail.com Password:…" at bounding box center [486, 291] width 429 height 509
click at [185, 189] on div "Register Your Information Email Address: beherarashmi321654@dataentrygmail.com …" at bounding box center [700, 293] width 1401 height 844
click at [114, 223] on div "Register Your Information Email Address: beherarashmi321654@dataentrygmail.com …" at bounding box center [700, 293] width 1401 height 844
click at [136, 225] on div "Register Your Information Email Address: beherarashmi321654@dataentrygmail.com …" at bounding box center [700, 293] width 1401 height 844
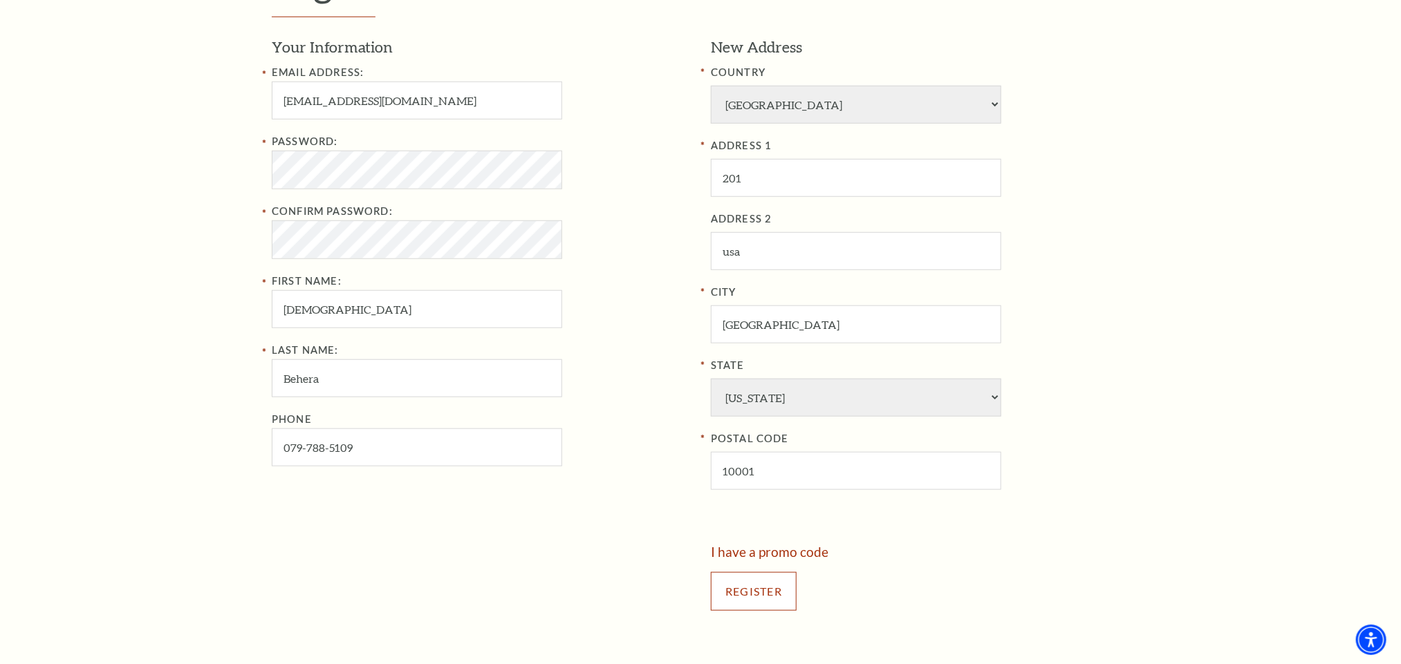
click at [756, 606] on input "Register" at bounding box center [754, 591] width 86 height 39
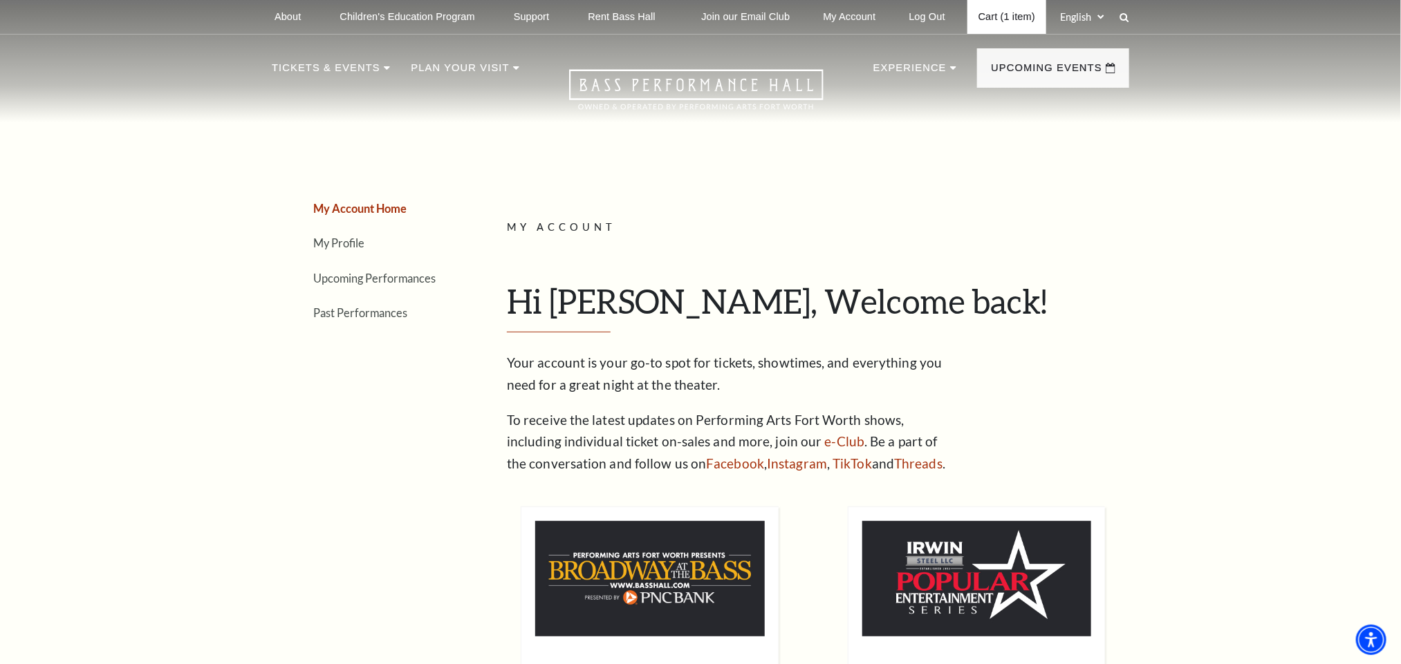
click at [1000, 13] on link "Cart (1 item)" at bounding box center [1006, 17] width 79 height 34
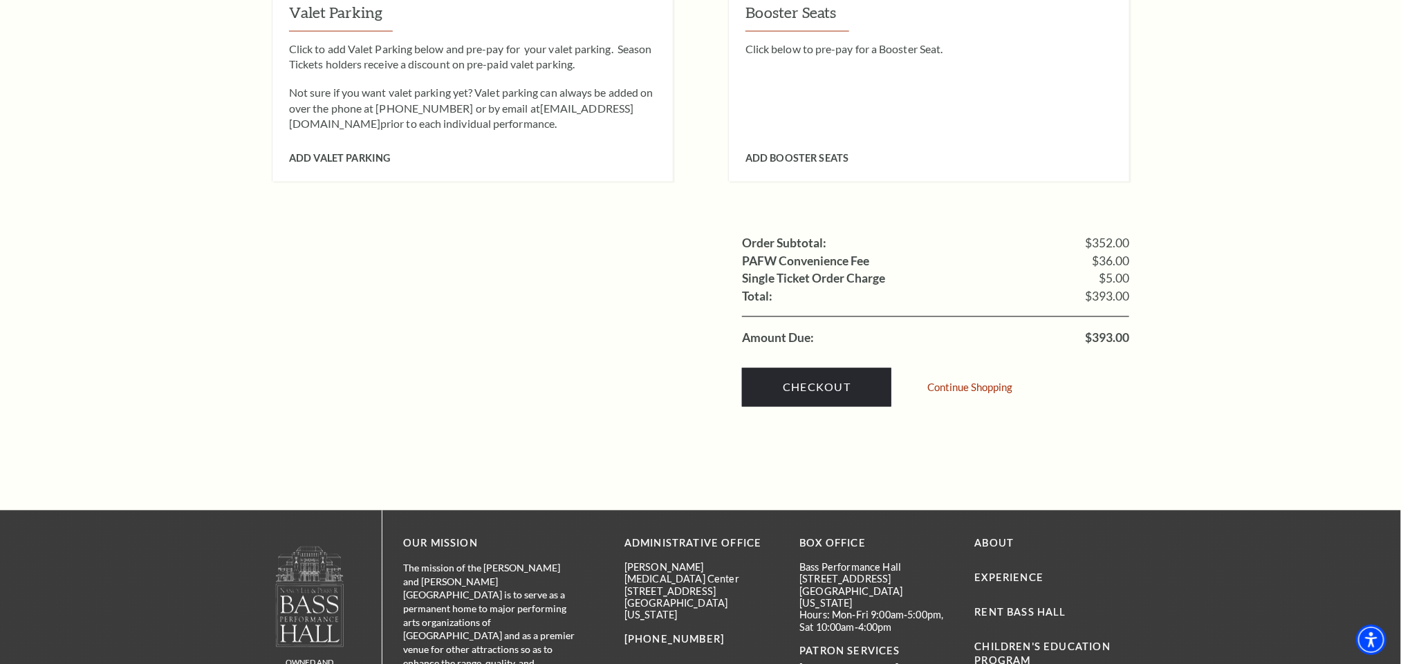
scroll to position [1452, 0]
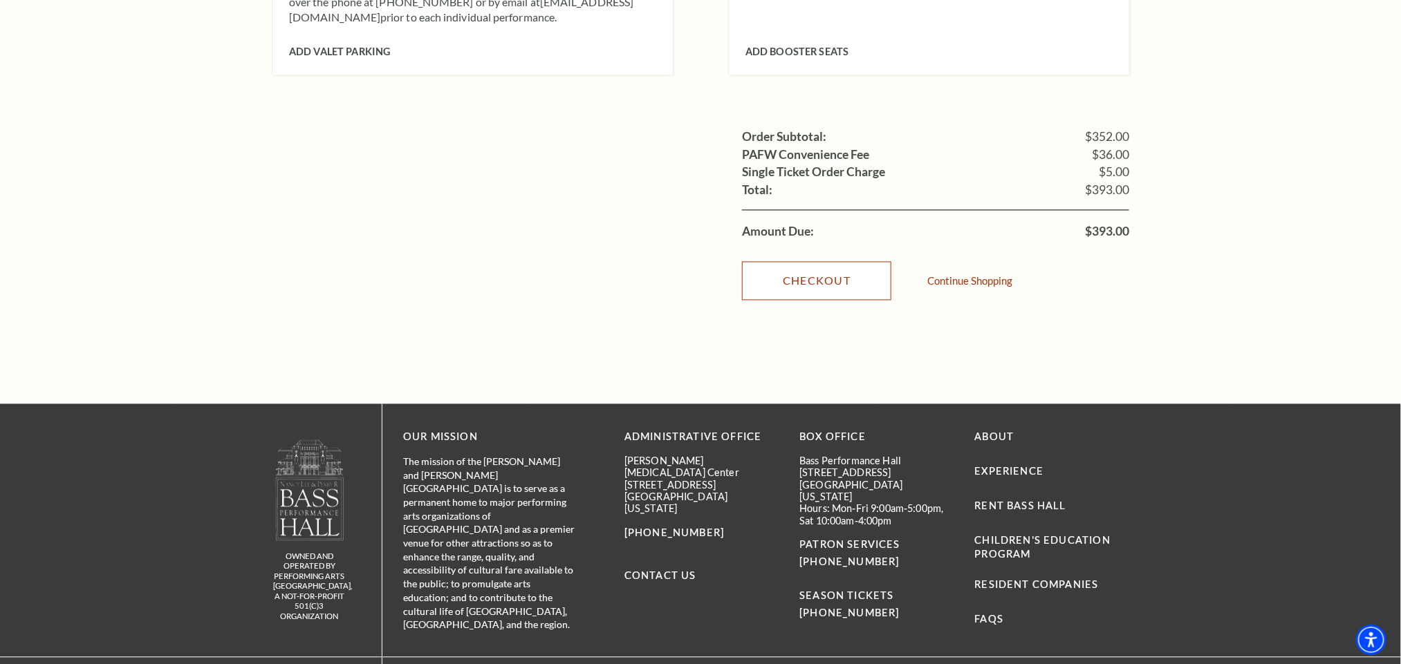
click at [789, 261] on link "Checkout" at bounding box center [816, 280] width 149 height 39
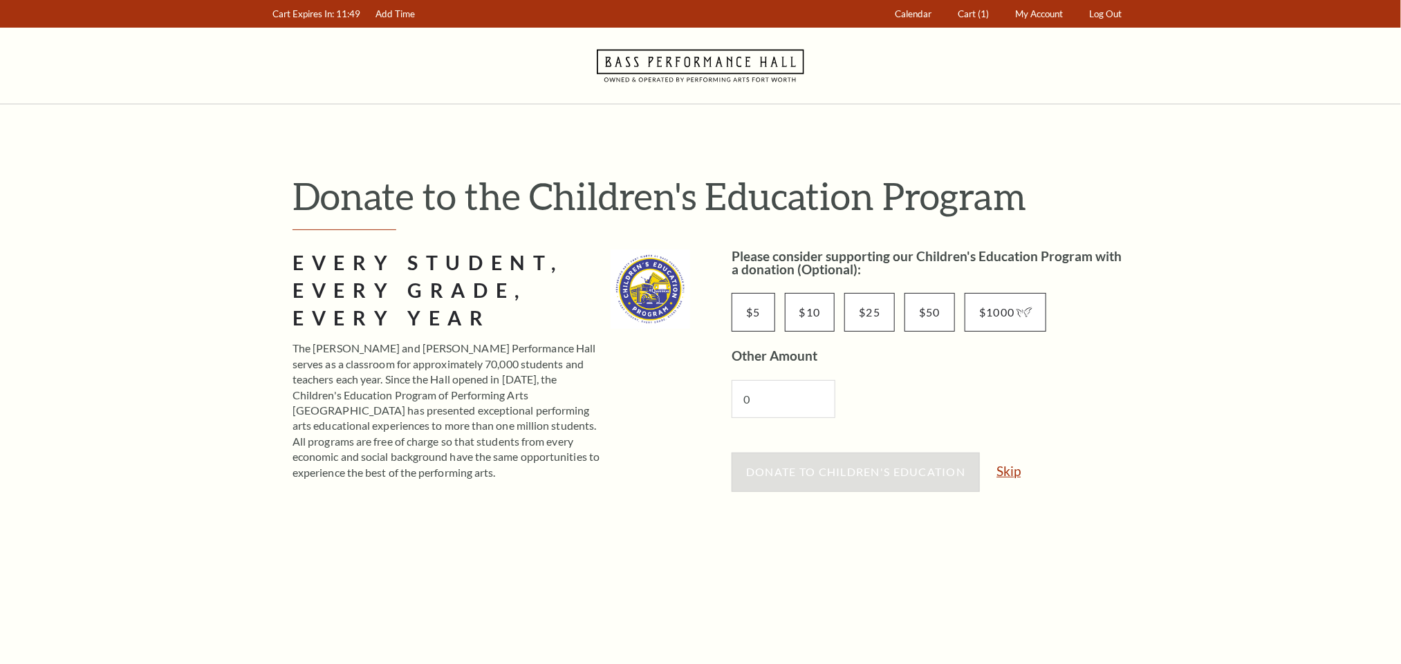
click at [1012, 475] on link "Skip" at bounding box center [1008, 471] width 24 height 13
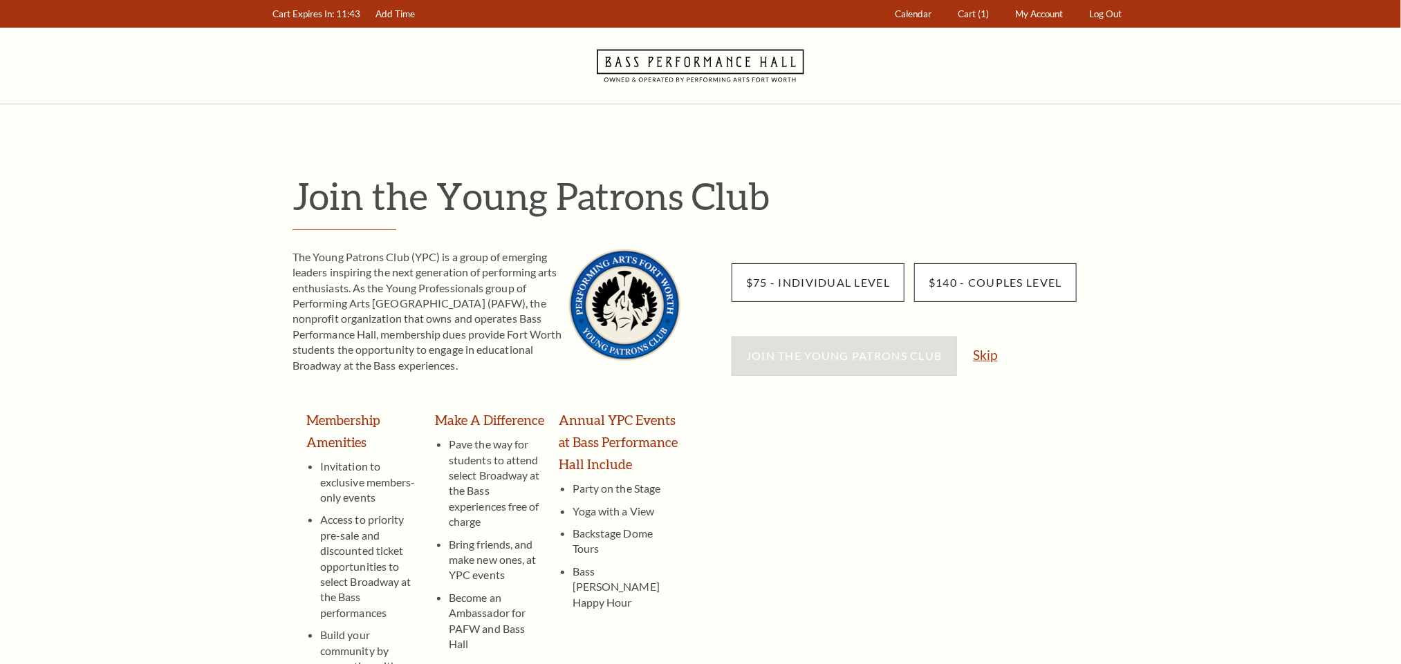
click at [987, 351] on link "Skip" at bounding box center [986, 354] width 24 height 13
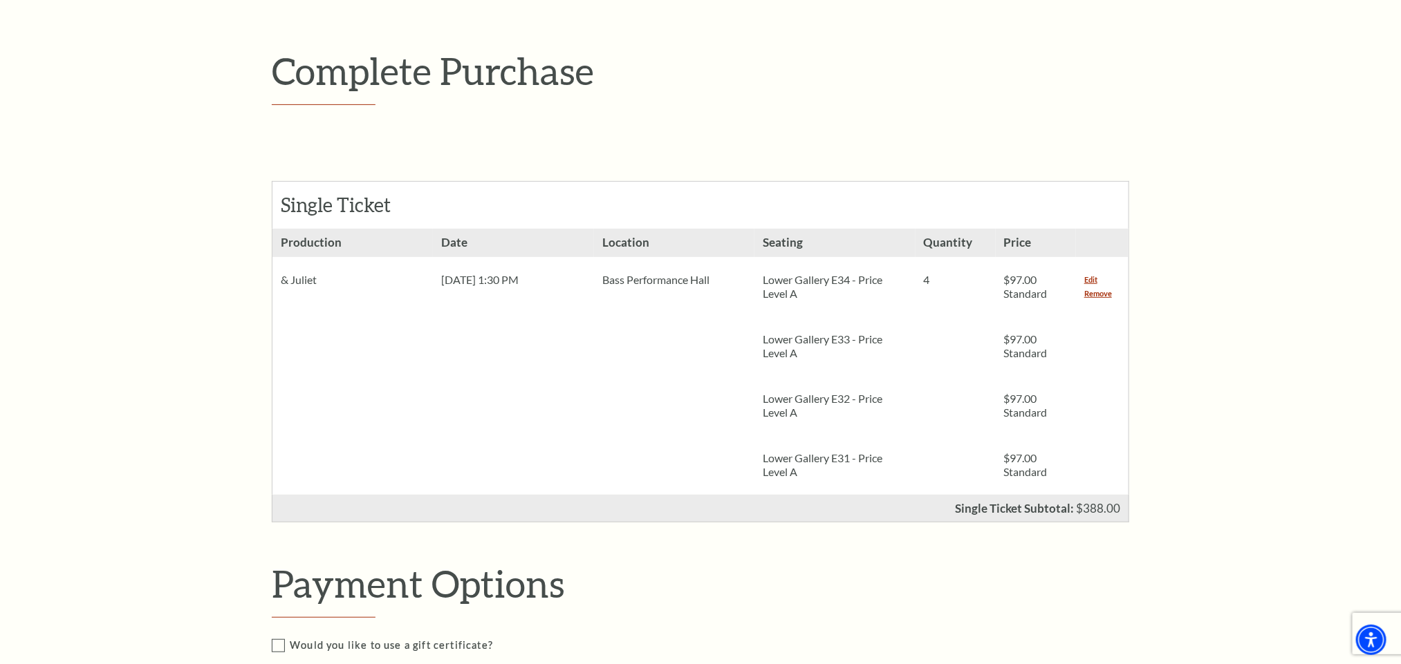
scroll to position [207, 0]
click at [1096, 293] on link "Remove" at bounding box center [1098, 295] width 28 height 14
